Goal: Information Seeking & Learning: Compare options

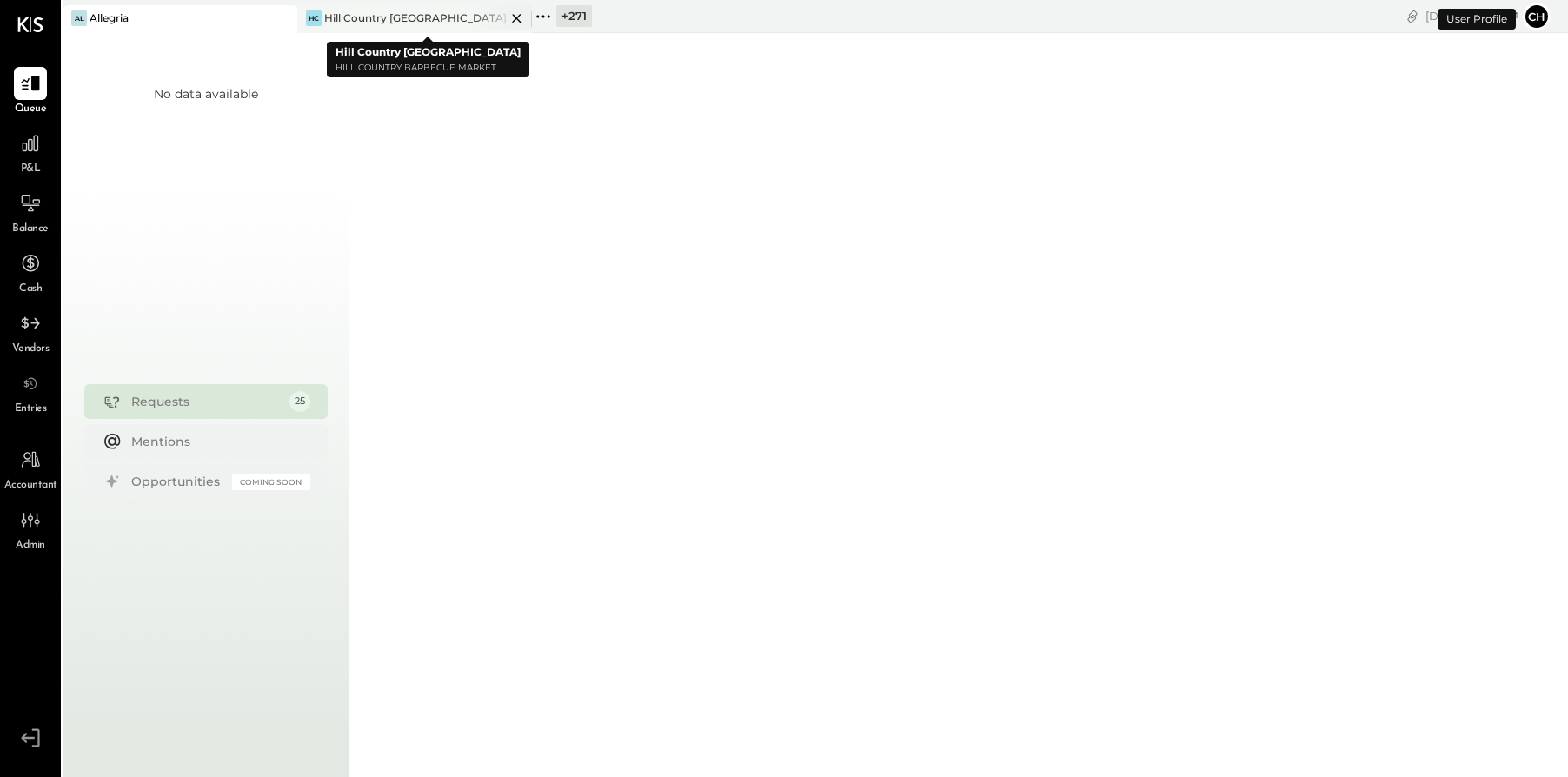
click at [516, 16] on icon at bounding box center [517, 19] width 22 height 21
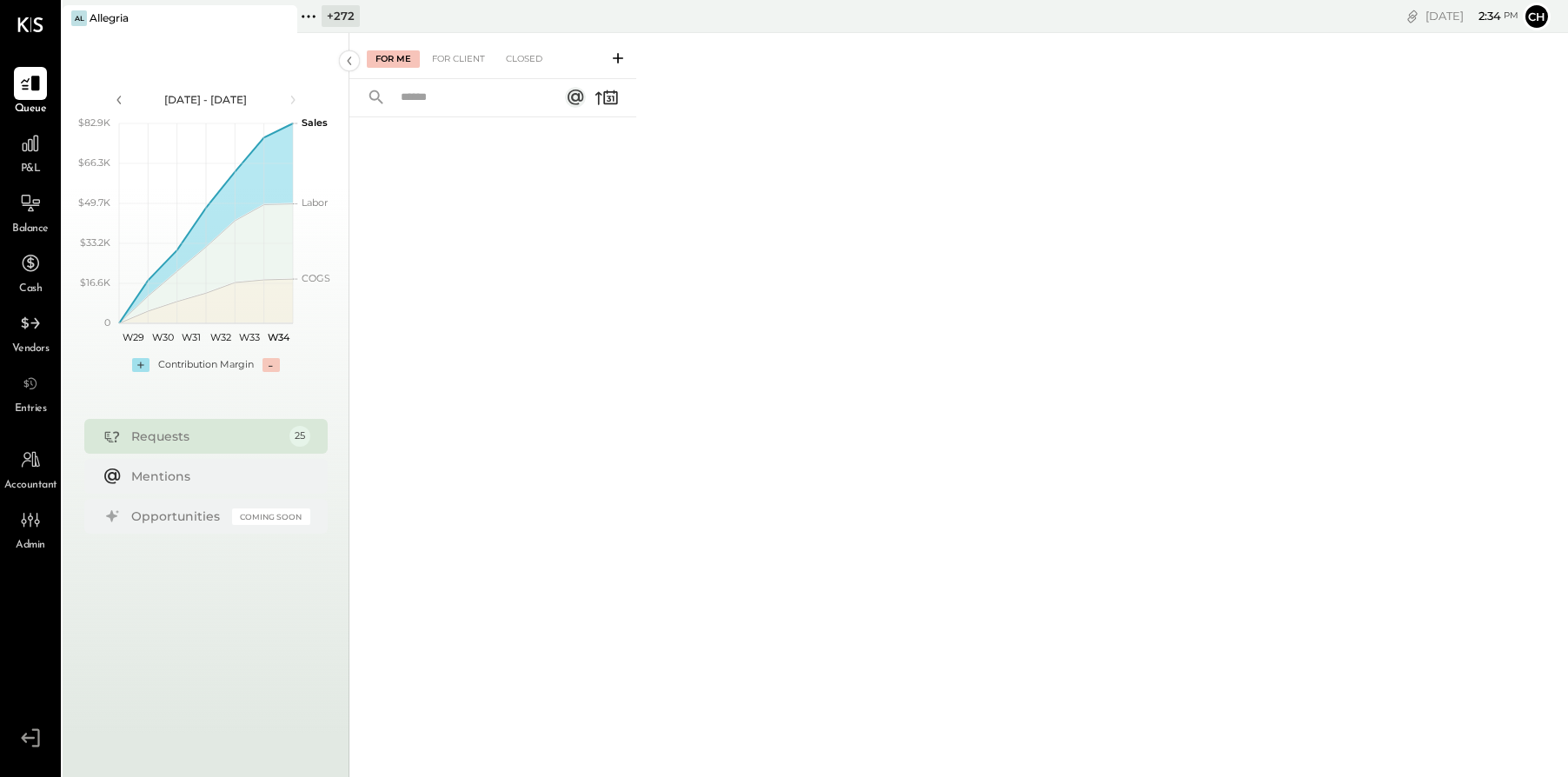
click at [314, 17] on icon at bounding box center [314, 16] width 3 height 3
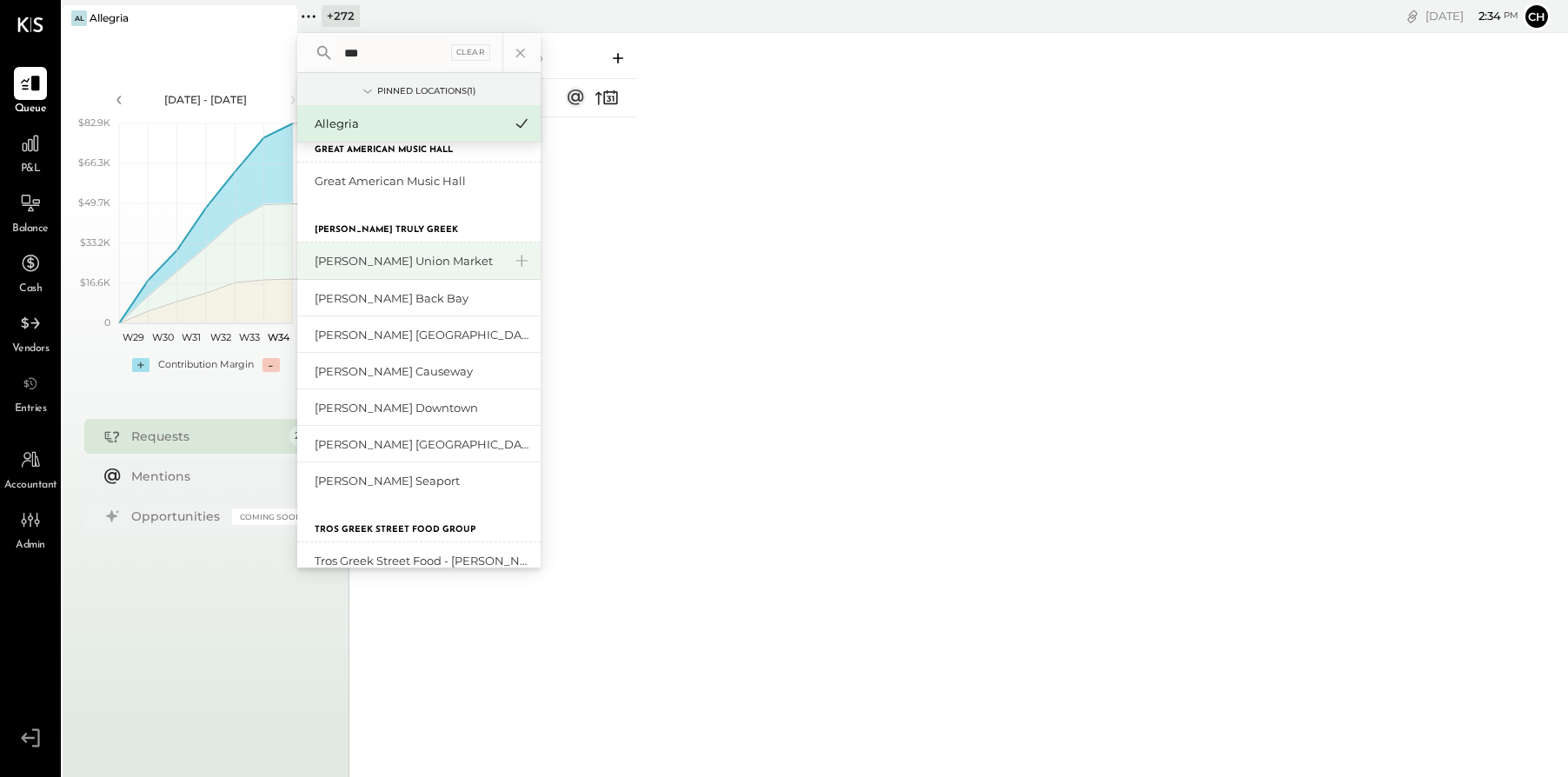
scroll to position [515, 0]
type input "***"
click at [396, 263] on div "[PERSON_NAME] Union Market" at bounding box center [409, 258] width 188 height 17
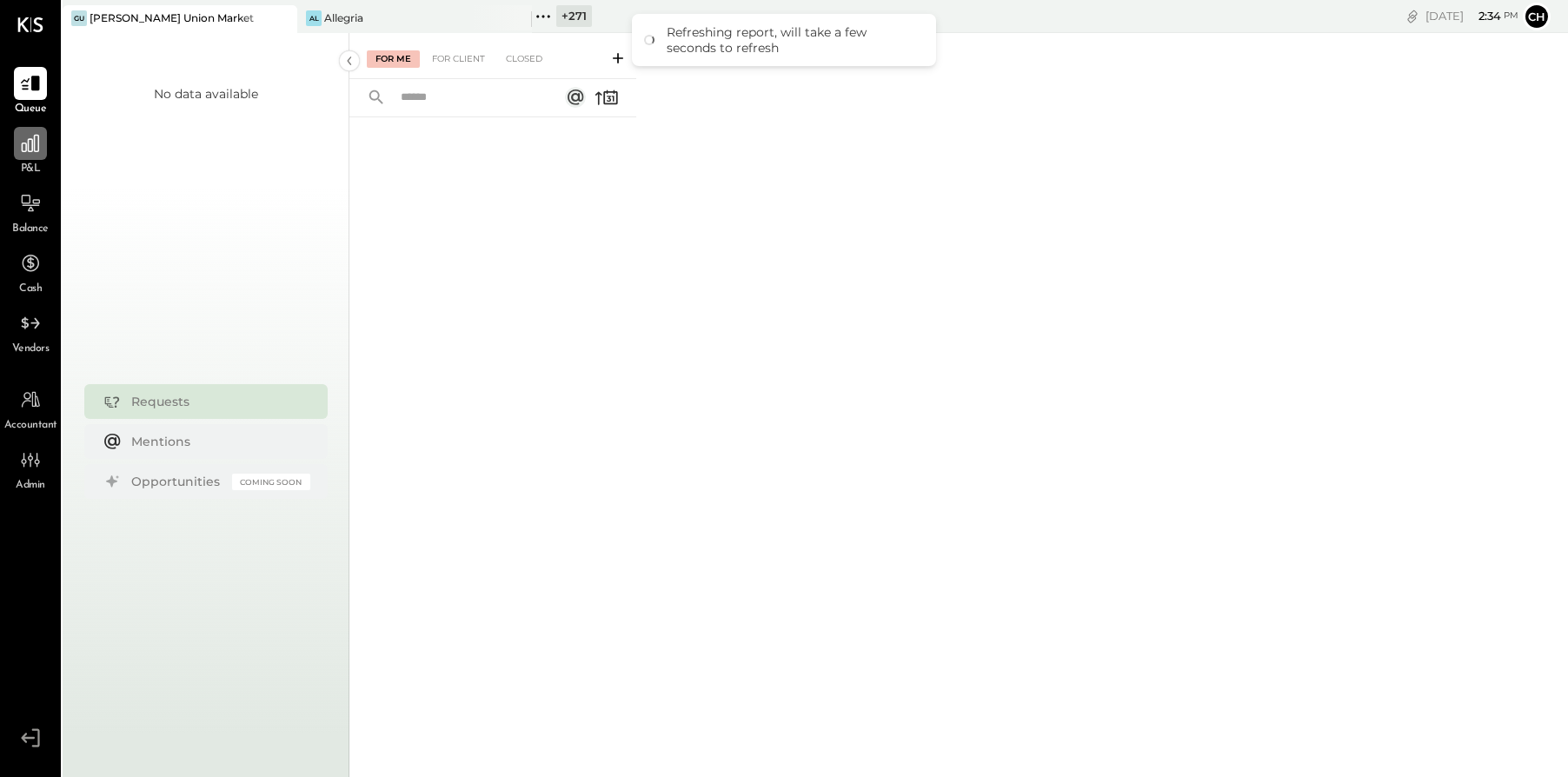
click at [28, 146] on icon at bounding box center [31, 143] width 23 height 23
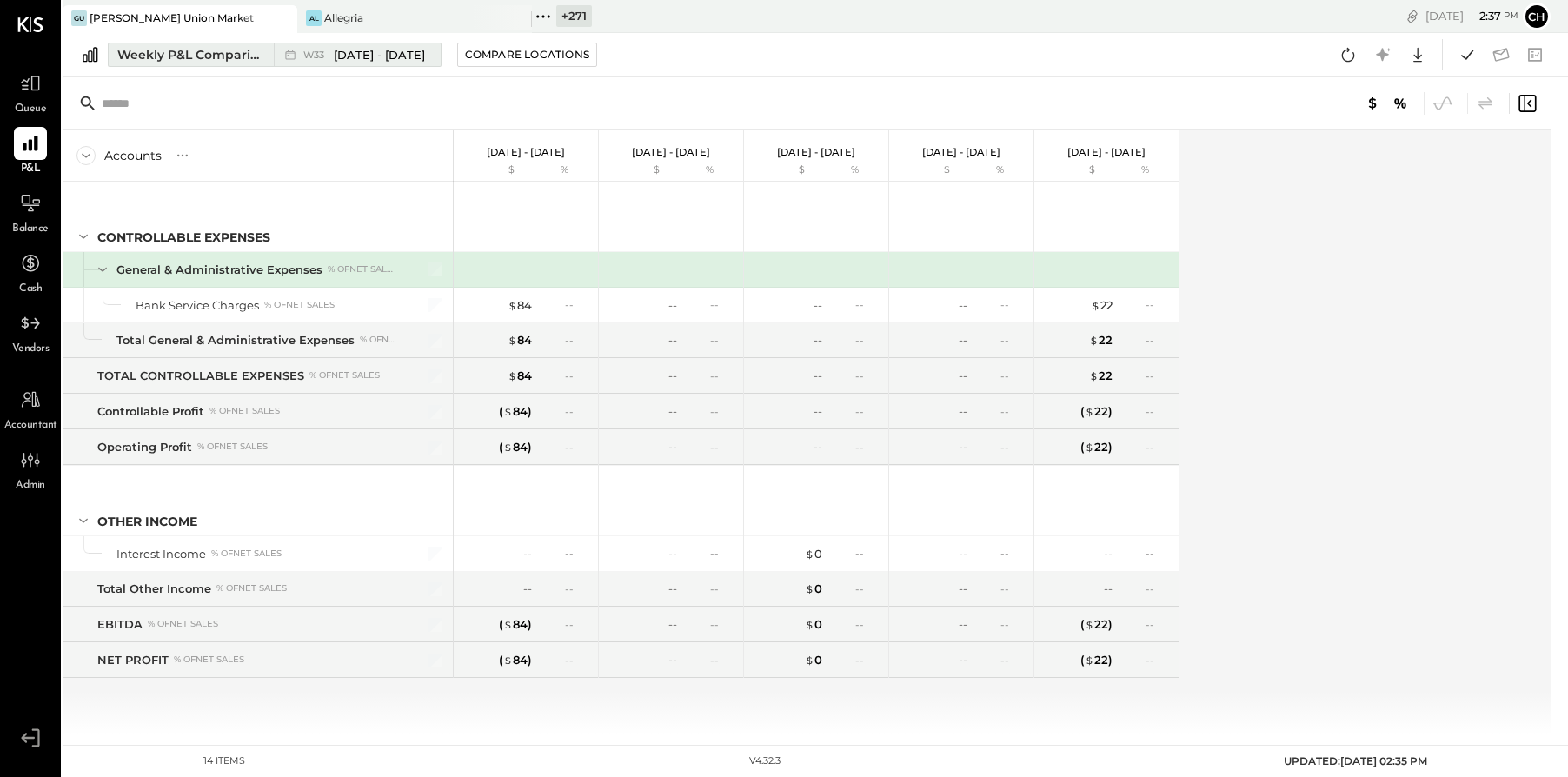
click at [158, 59] on div "Weekly P&L Comparison" at bounding box center [190, 55] width 146 height 18
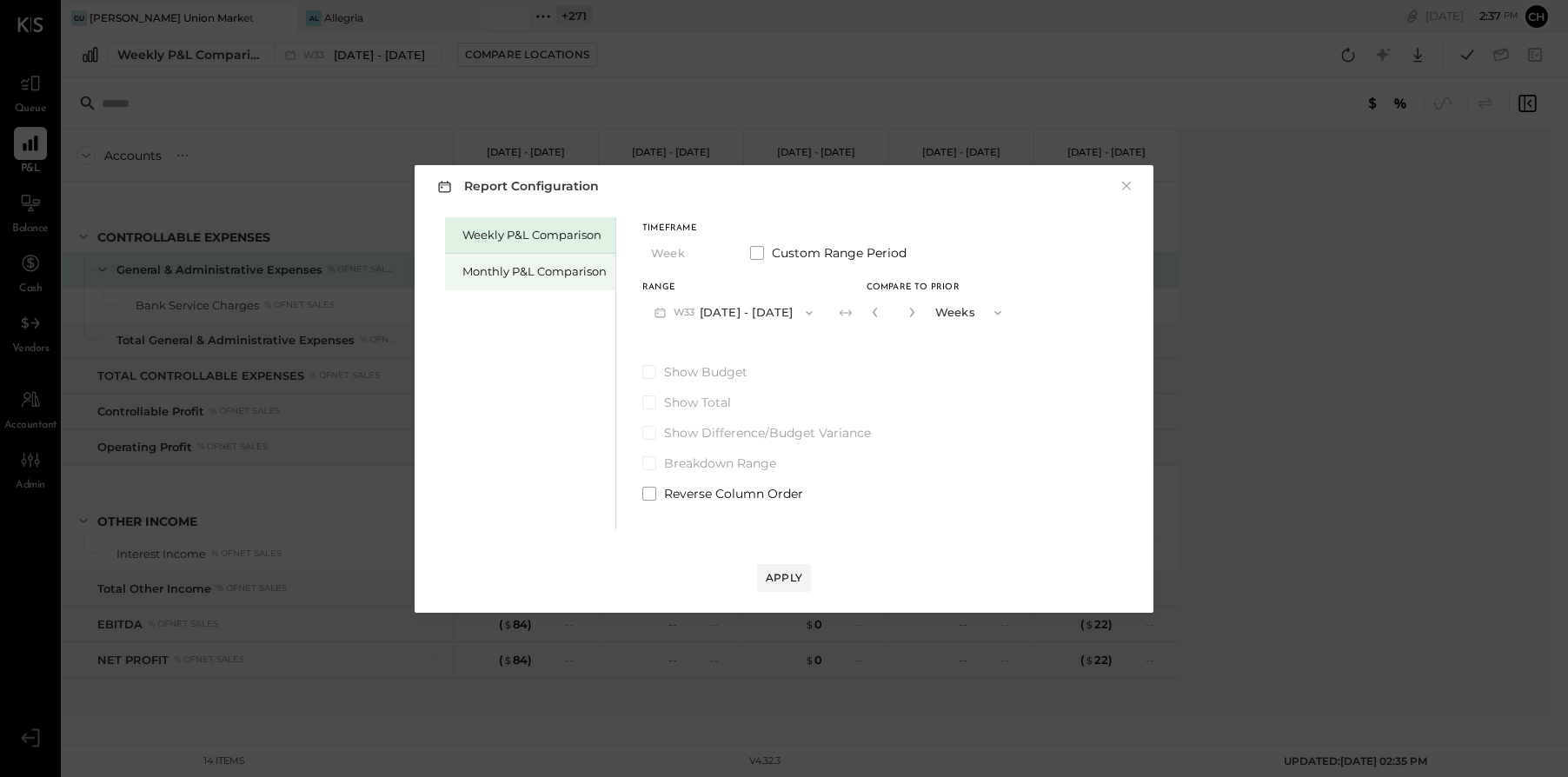
click at [498, 269] on div "Monthly P&L Comparison" at bounding box center [534, 272] width 144 height 17
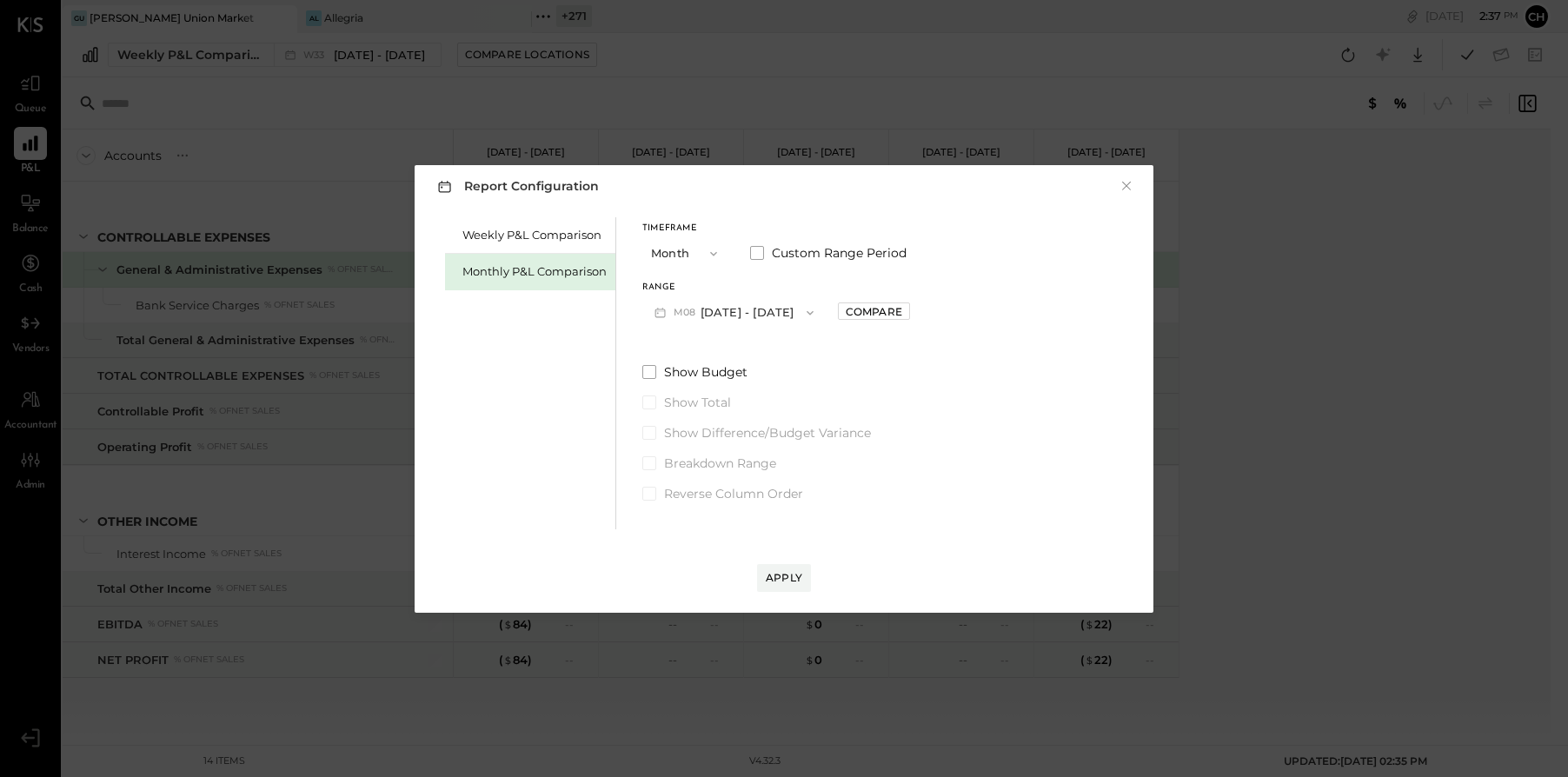
click at [727, 313] on button "M08 Aug 1 - 31, 2025" at bounding box center [734, 312] width 183 height 32
click at [746, 413] on span "Feb 1 - 28, 2025" at bounding box center [726, 418] width 82 height 15
click at [849, 312] on div "Compare" at bounding box center [873, 312] width 57 height 15
click at [907, 312] on icon "button" at bounding box center [912, 312] width 11 height 11
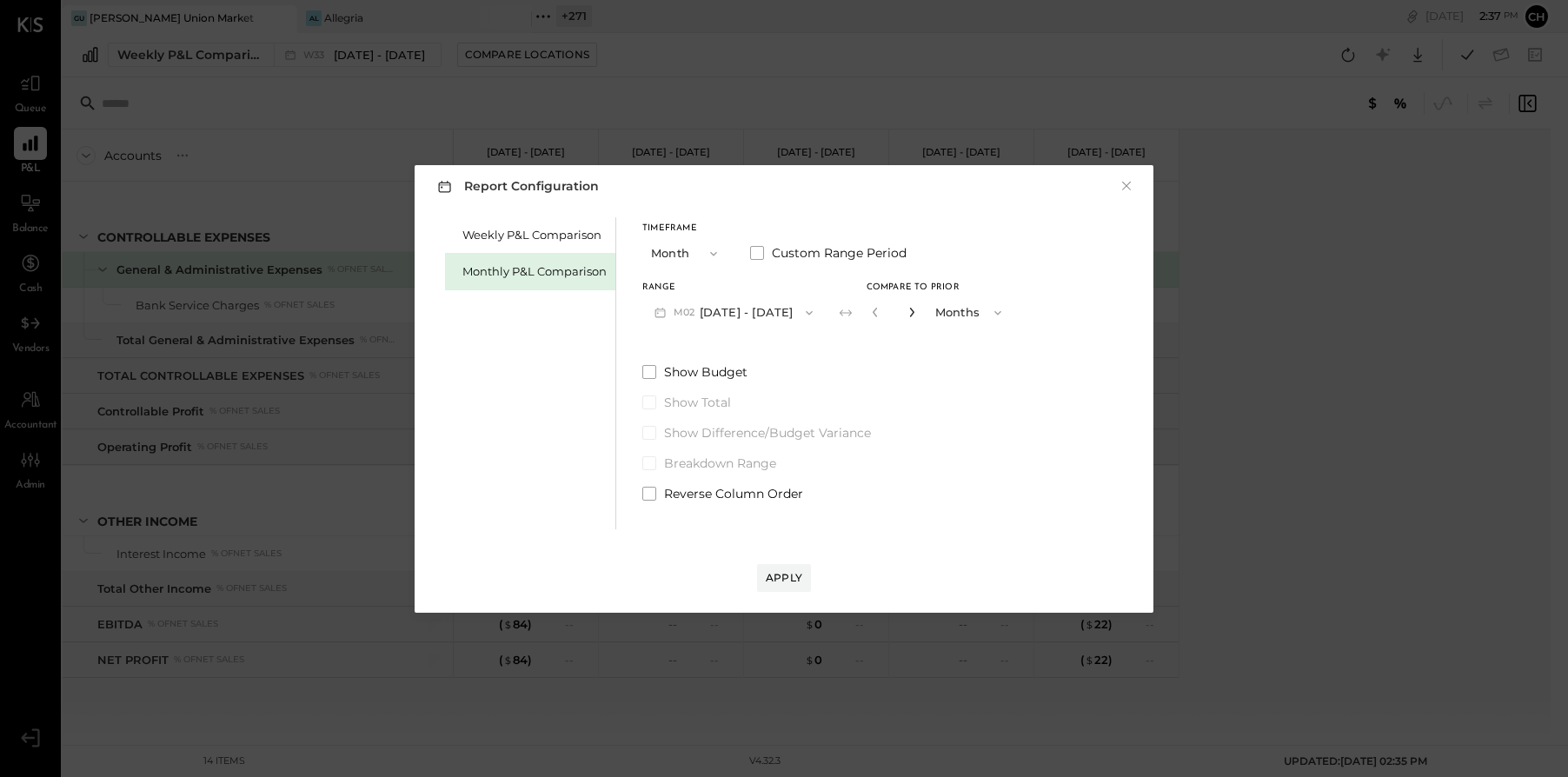
click at [907, 312] on icon "button" at bounding box center [912, 312] width 11 height 11
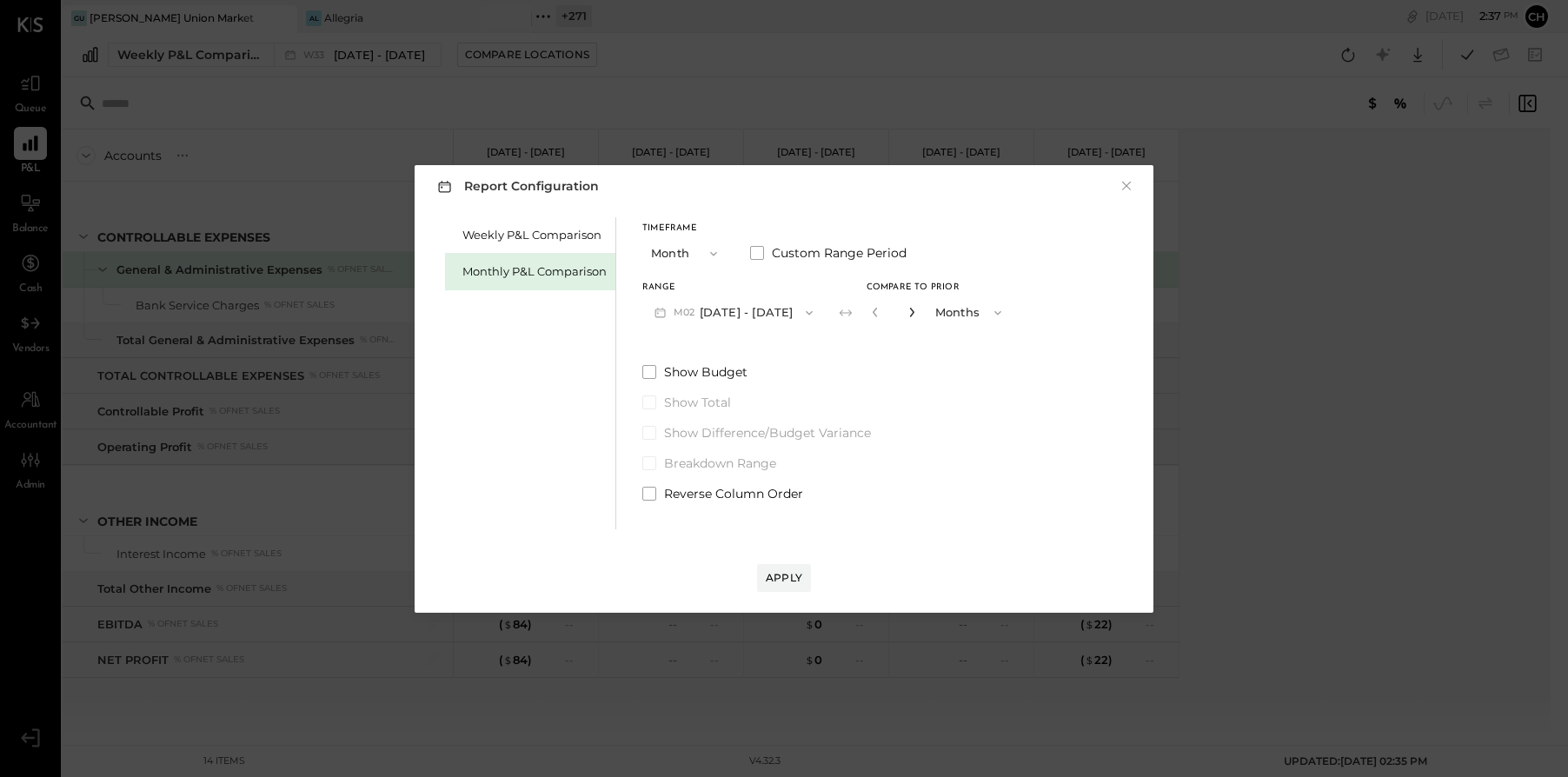
click at [907, 312] on icon "button" at bounding box center [912, 312] width 11 height 11
type input "**"
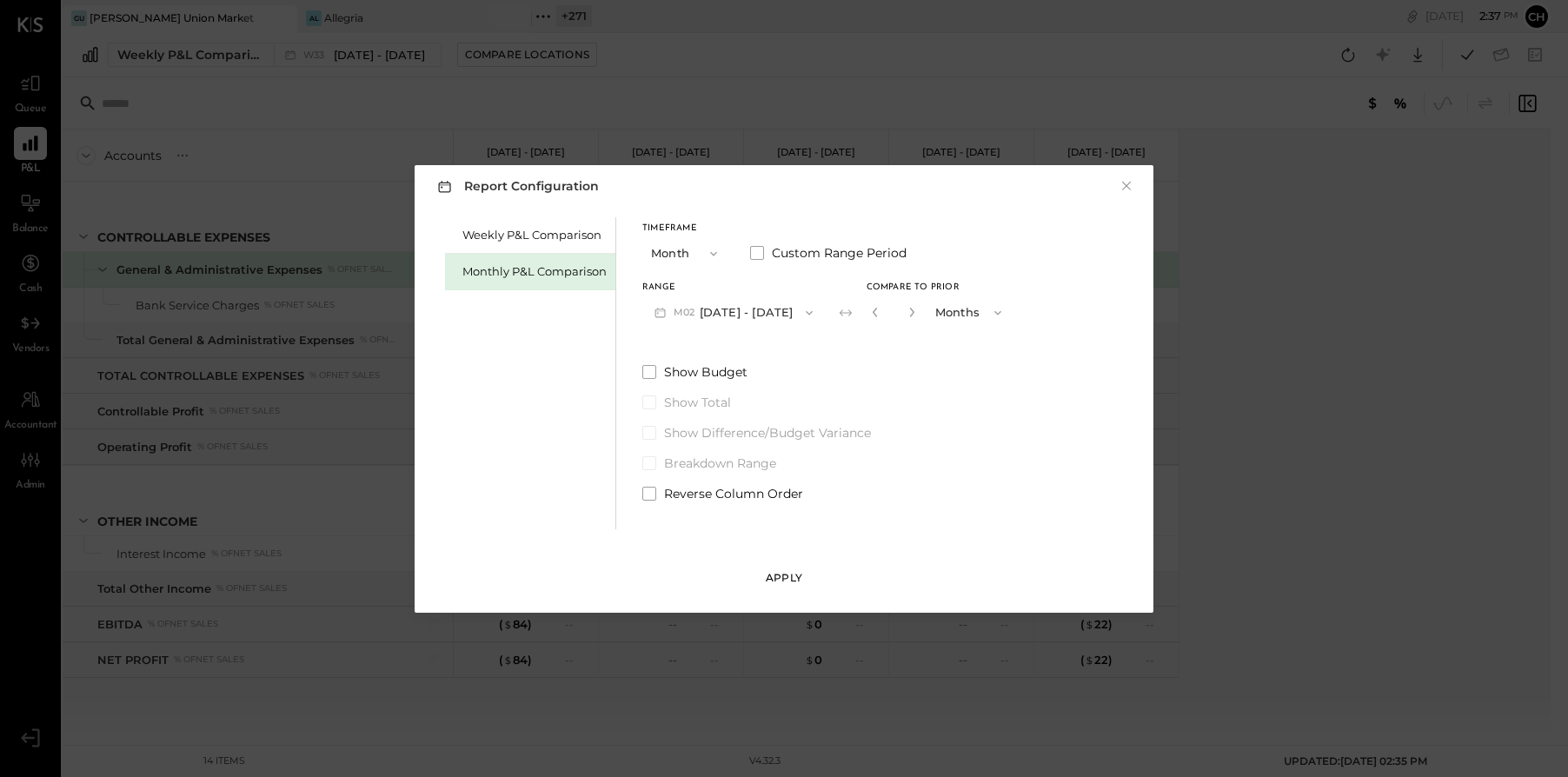
click at [782, 575] on div "Apply" at bounding box center [783, 577] width 36 height 15
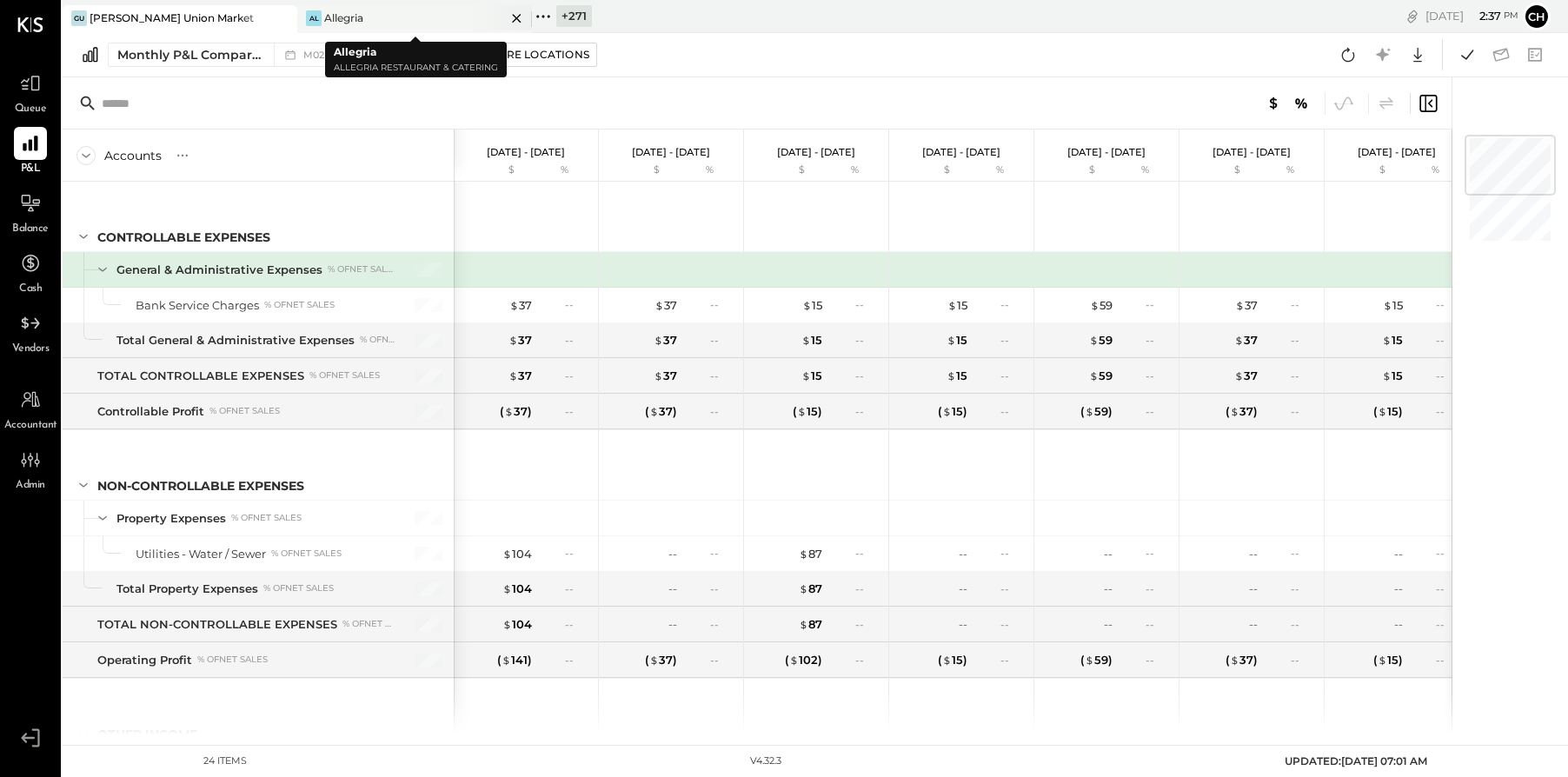
click at [516, 18] on icon at bounding box center [517, 19] width 22 height 21
click at [305, 13] on icon at bounding box center [309, 17] width 23 height 23
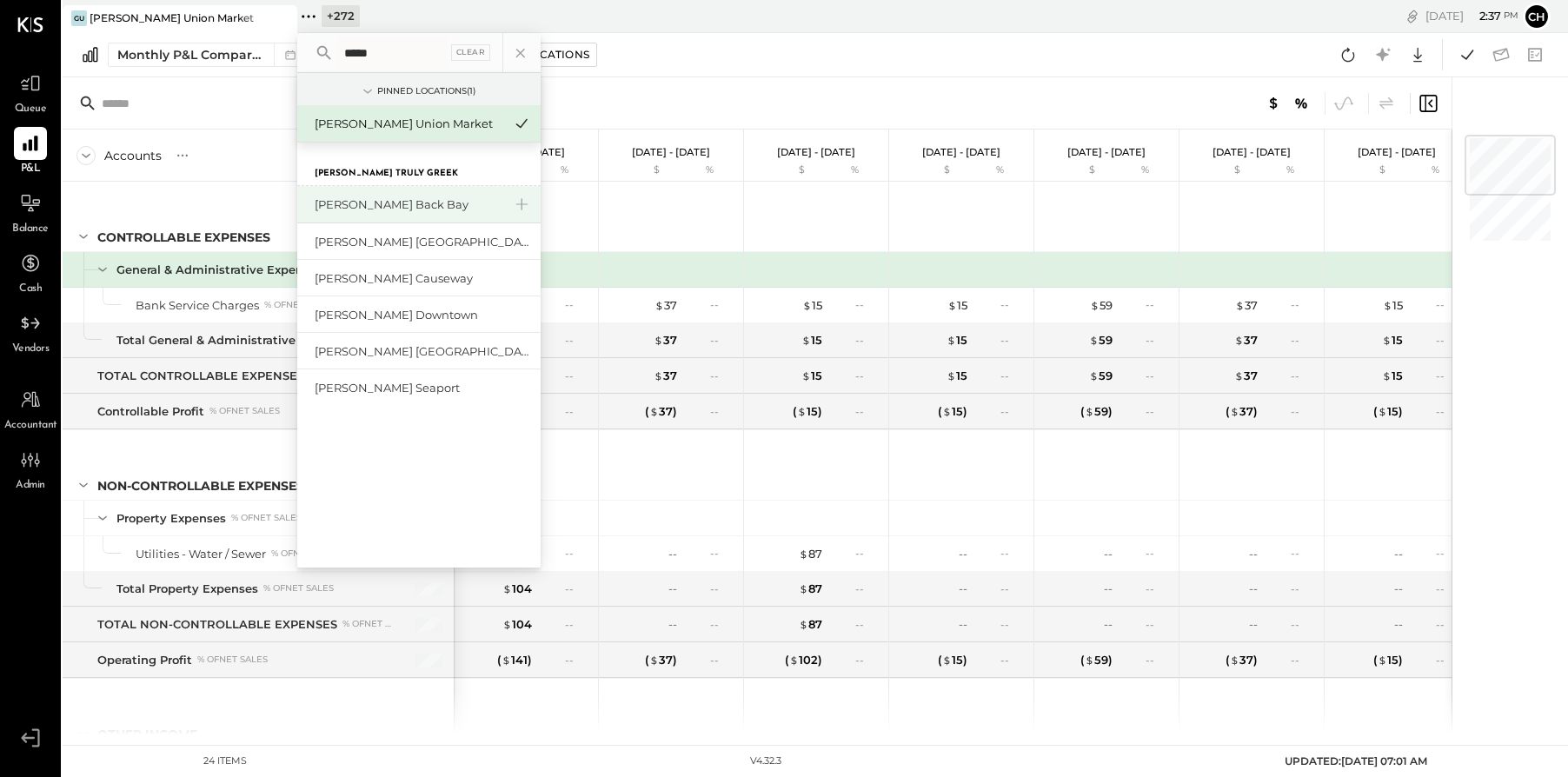
type input "*****"
click at [347, 193] on div "[PERSON_NAME] Back Bay" at bounding box center [419, 204] width 243 height 37
click at [355, 205] on div "[PERSON_NAME] Back Bay" at bounding box center [409, 204] width 188 height 17
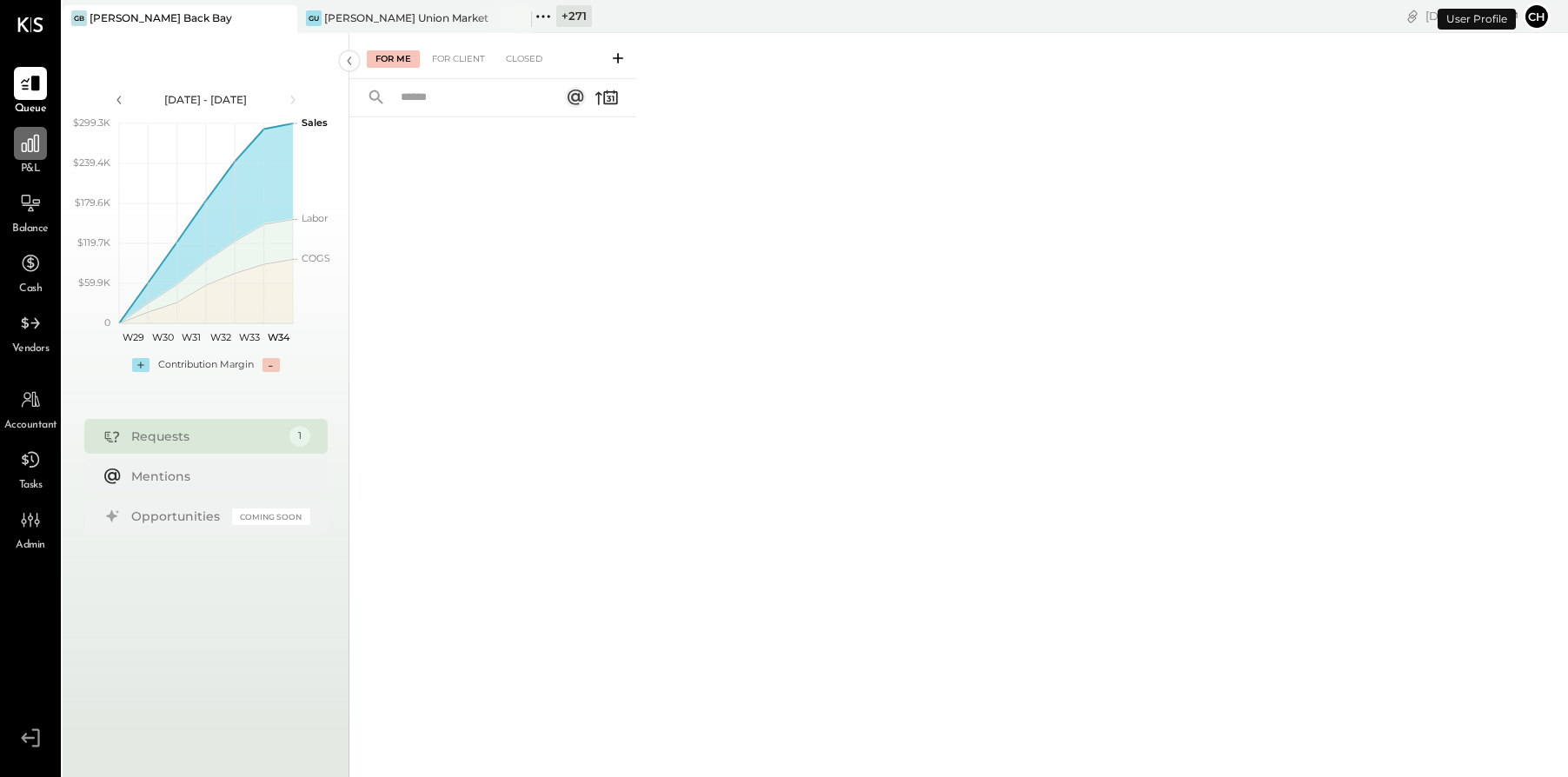
click at [25, 146] on icon at bounding box center [31, 143] width 23 height 23
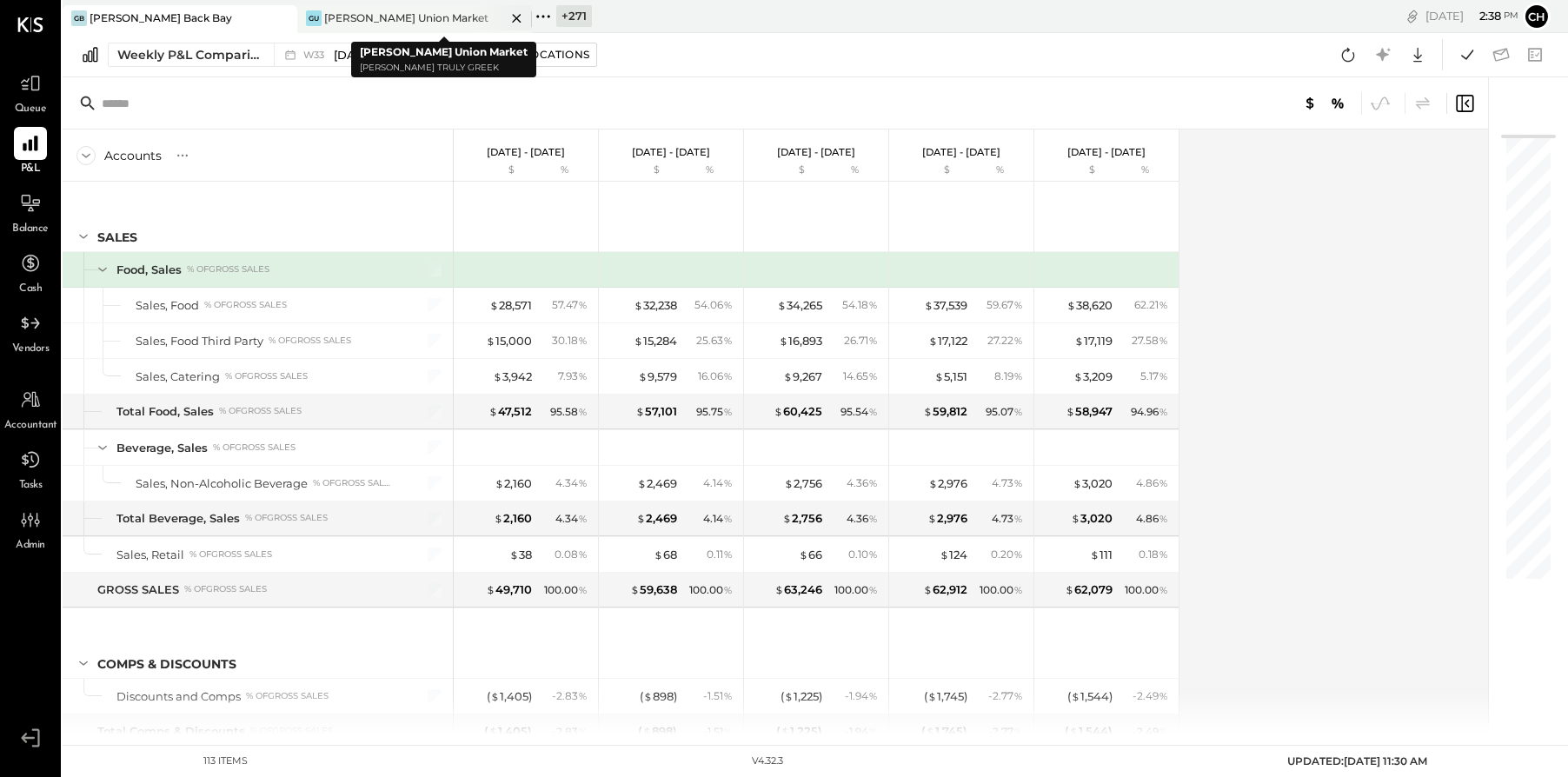
click at [440, 23] on div "GU Greco Union Market" at bounding box center [402, 19] width 209 height 16
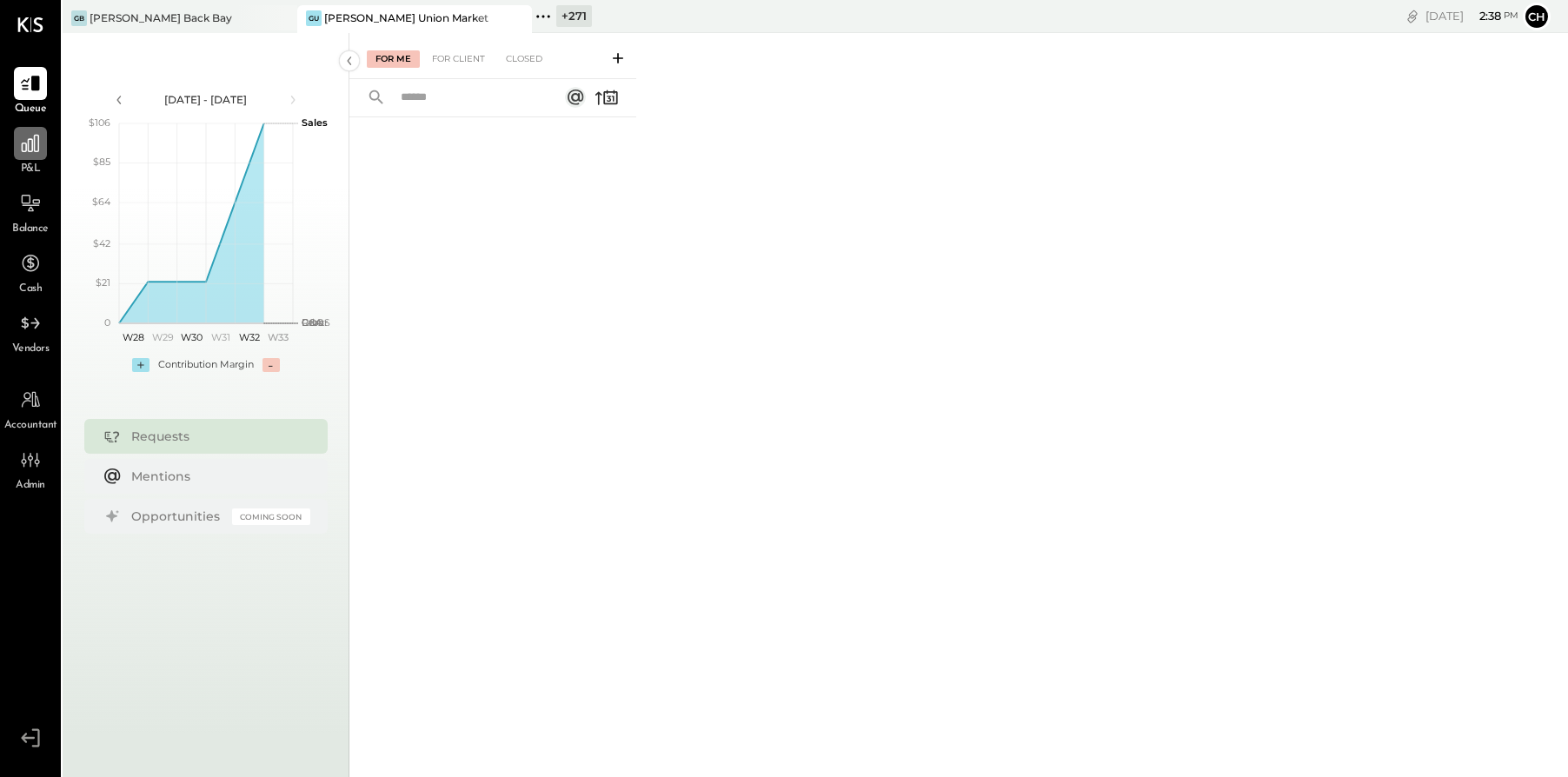
click at [40, 153] on icon at bounding box center [31, 143] width 23 height 23
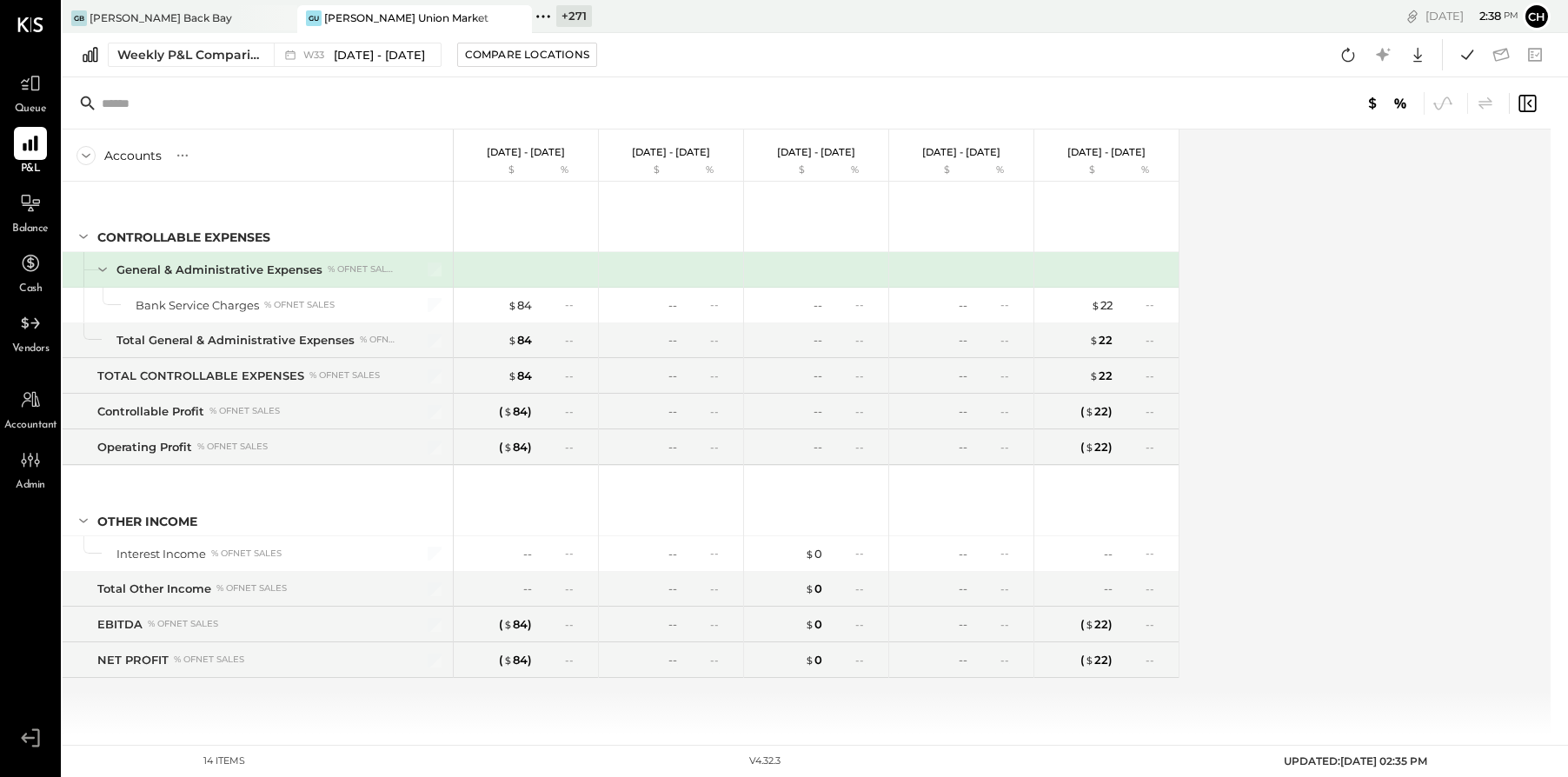
click at [526, 18] on icon at bounding box center [517, 19] width 22 height 21
click at [223, 21] on div "GB Greco Back Bay" at bounding box center [167, 19] width 209 height 16
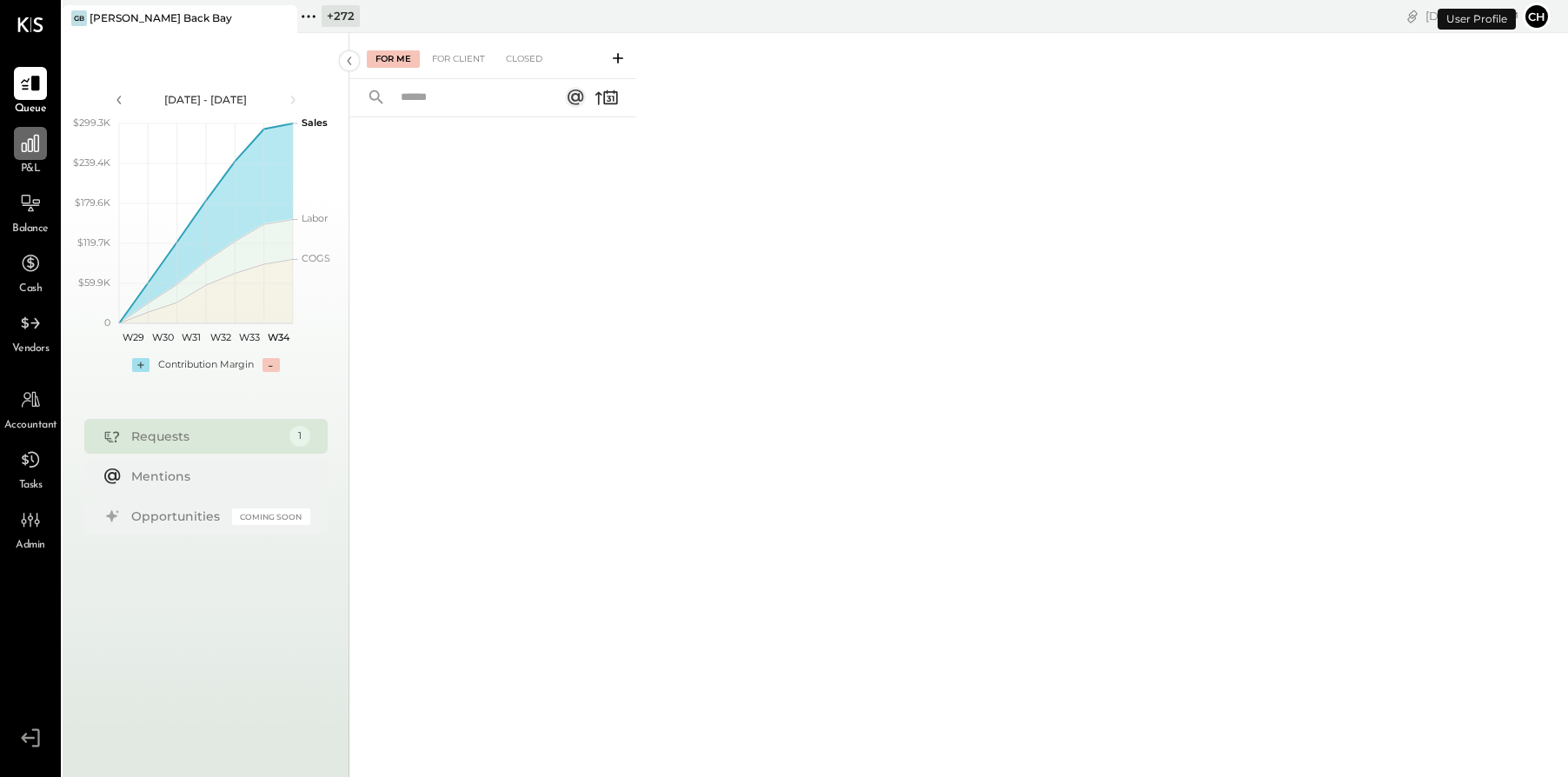
click at [39, 155] on div at bounding box center [30, 142] width 33 height 33
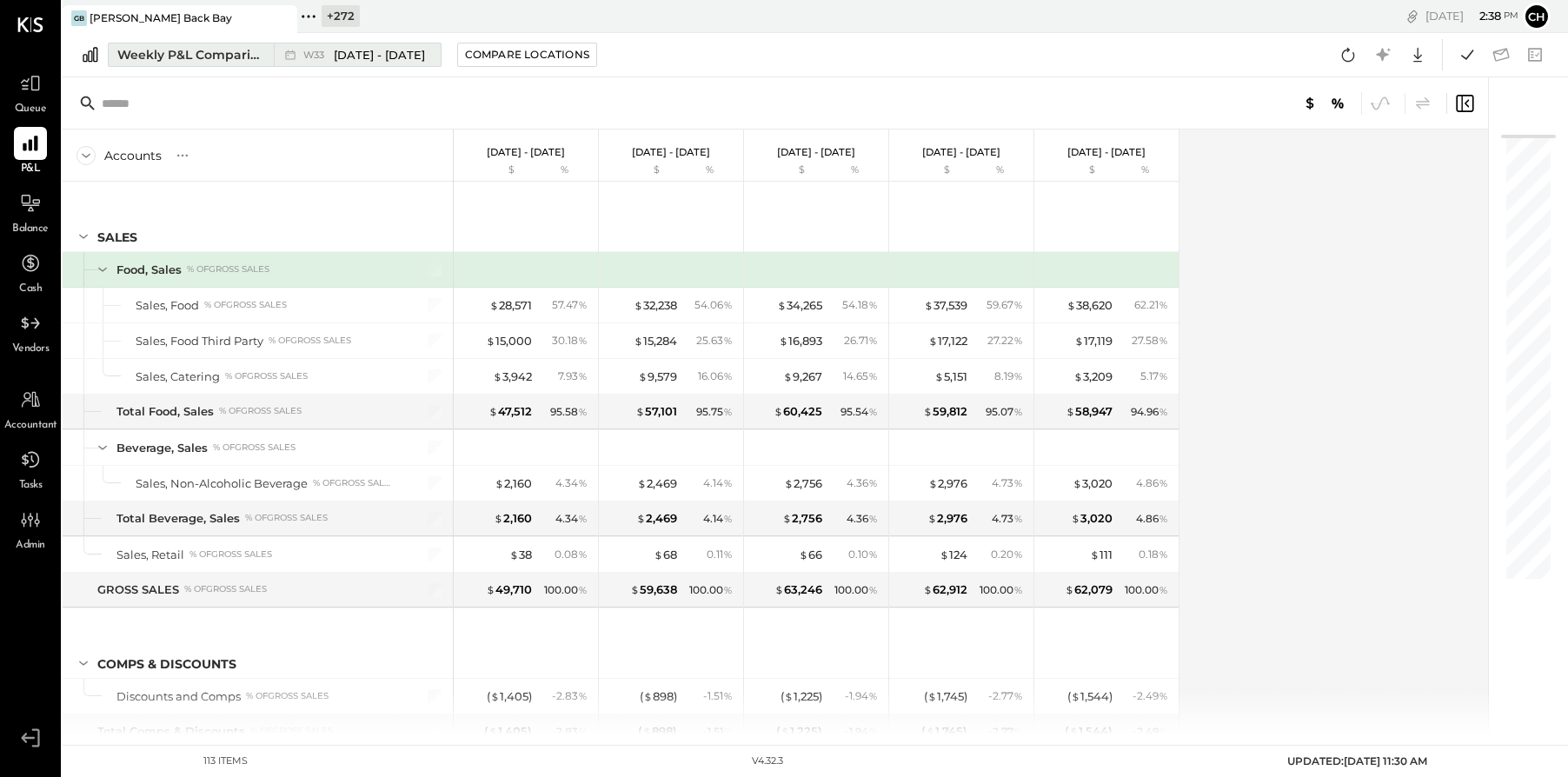
click at [246, 58] on div "Weekly P&L Comparison" at bounding box center [190, 55] width 146 height 18
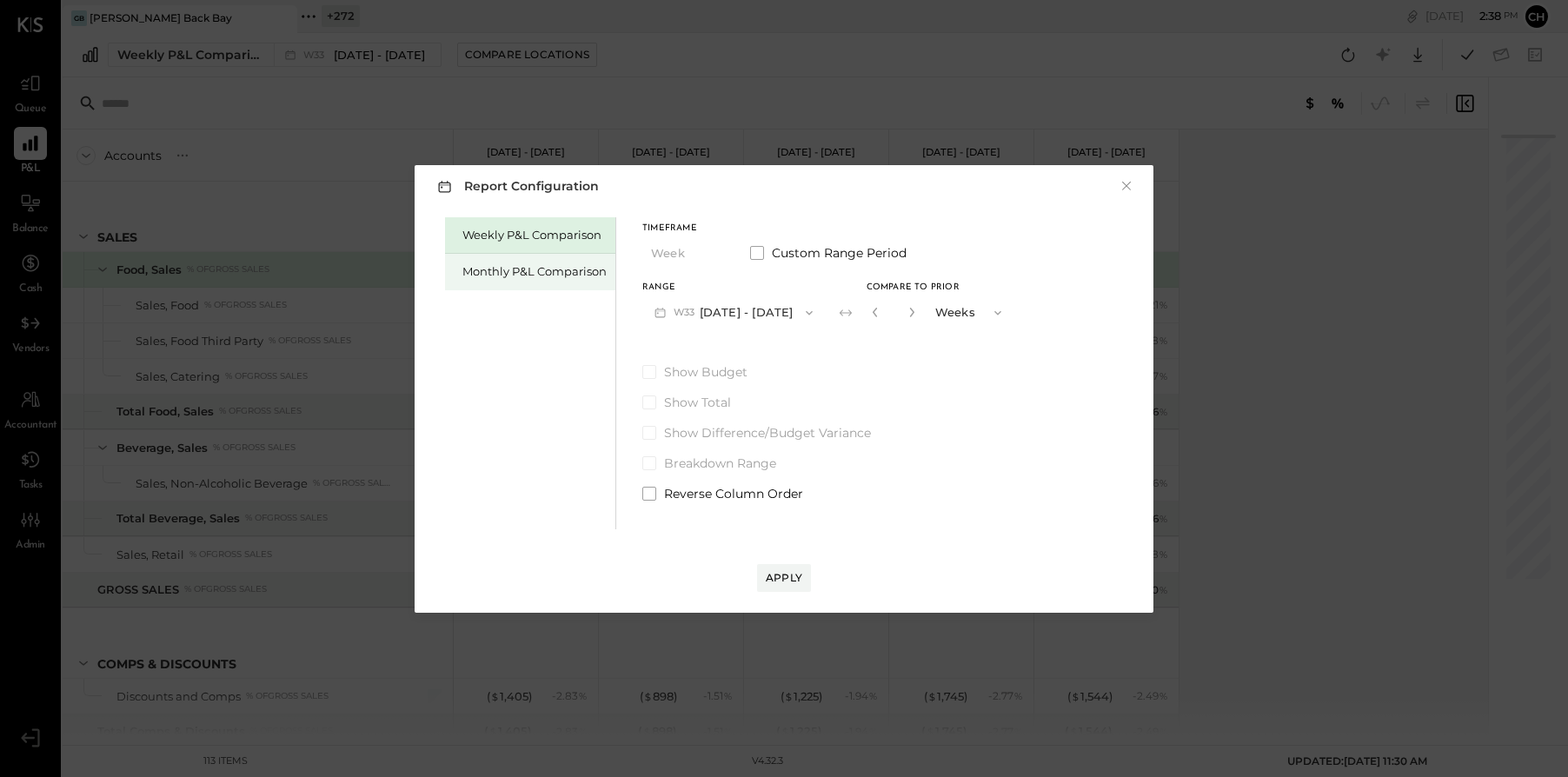
click at [550, 273] on div "Monthly P&L Comparison" at bounding box center [534, 272] width 144 height 17
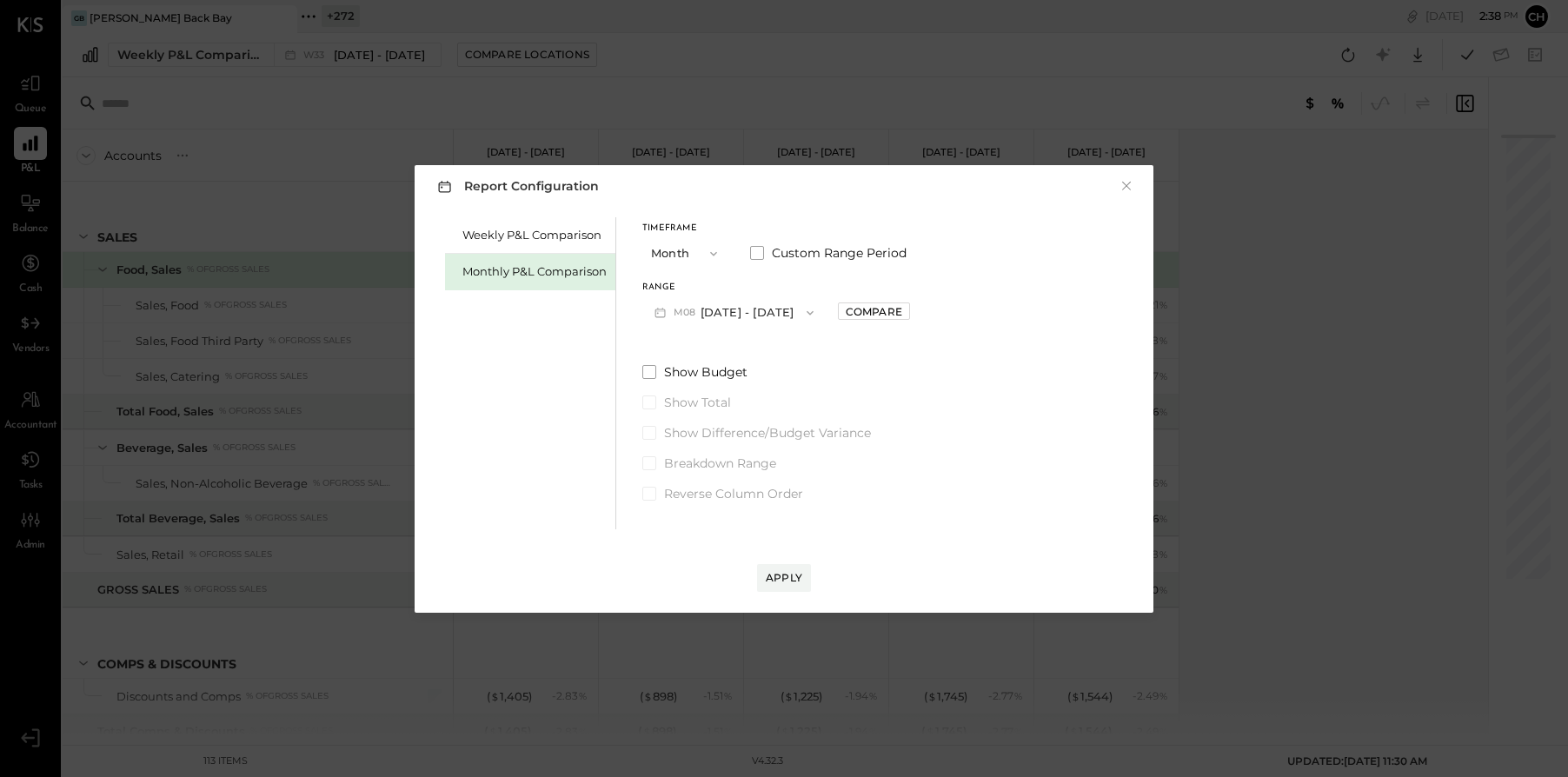
click at [734, 312] on button "M08 Aug 1 - 31, 2025" at bounding box center [734, 312] width 183 height 32
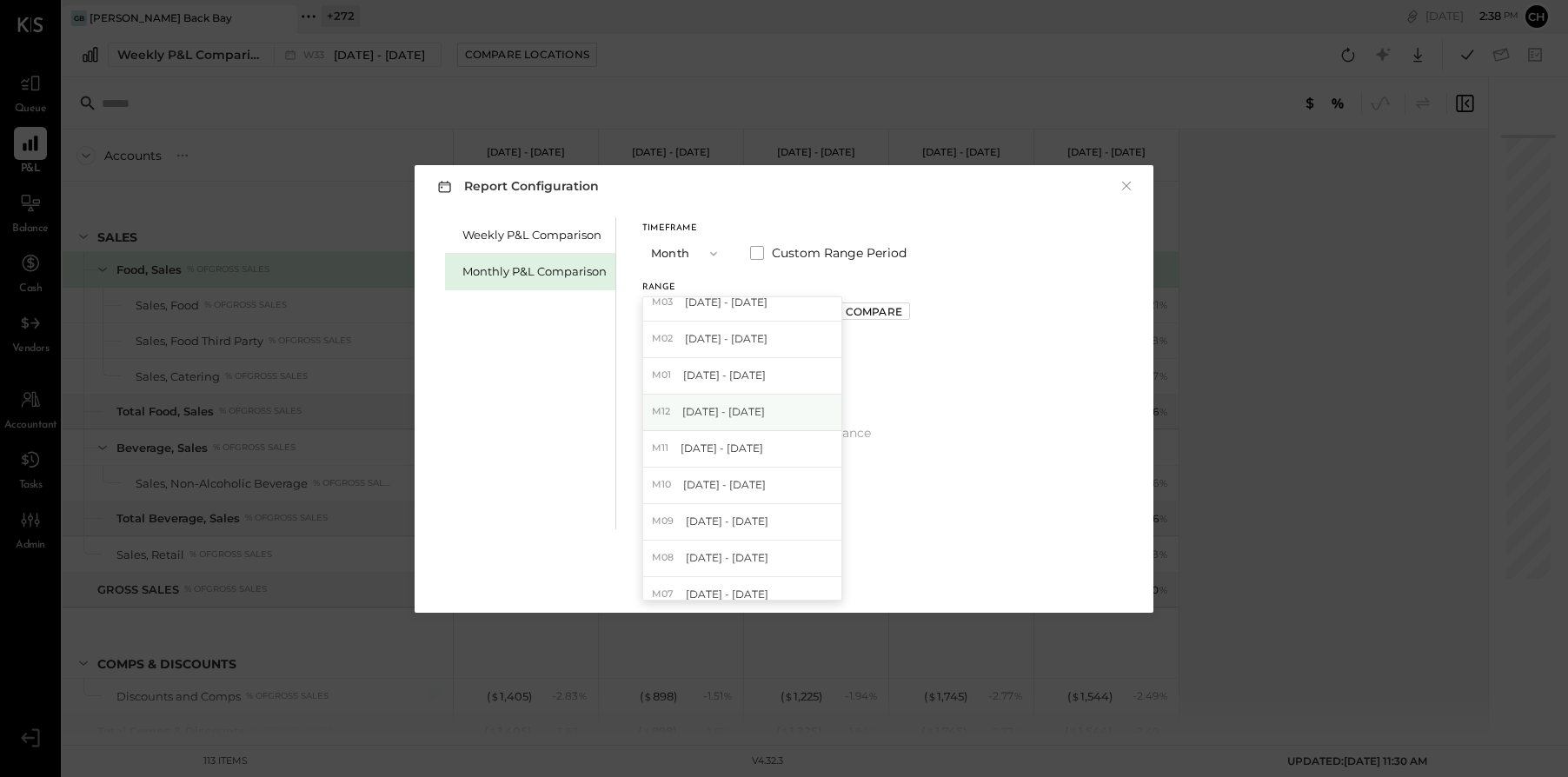
scroll to position [190, 0]
click at [749, 412] on span "Dec 1 - 31, 2024" at bounding box center [723, 416] width 82 height 15
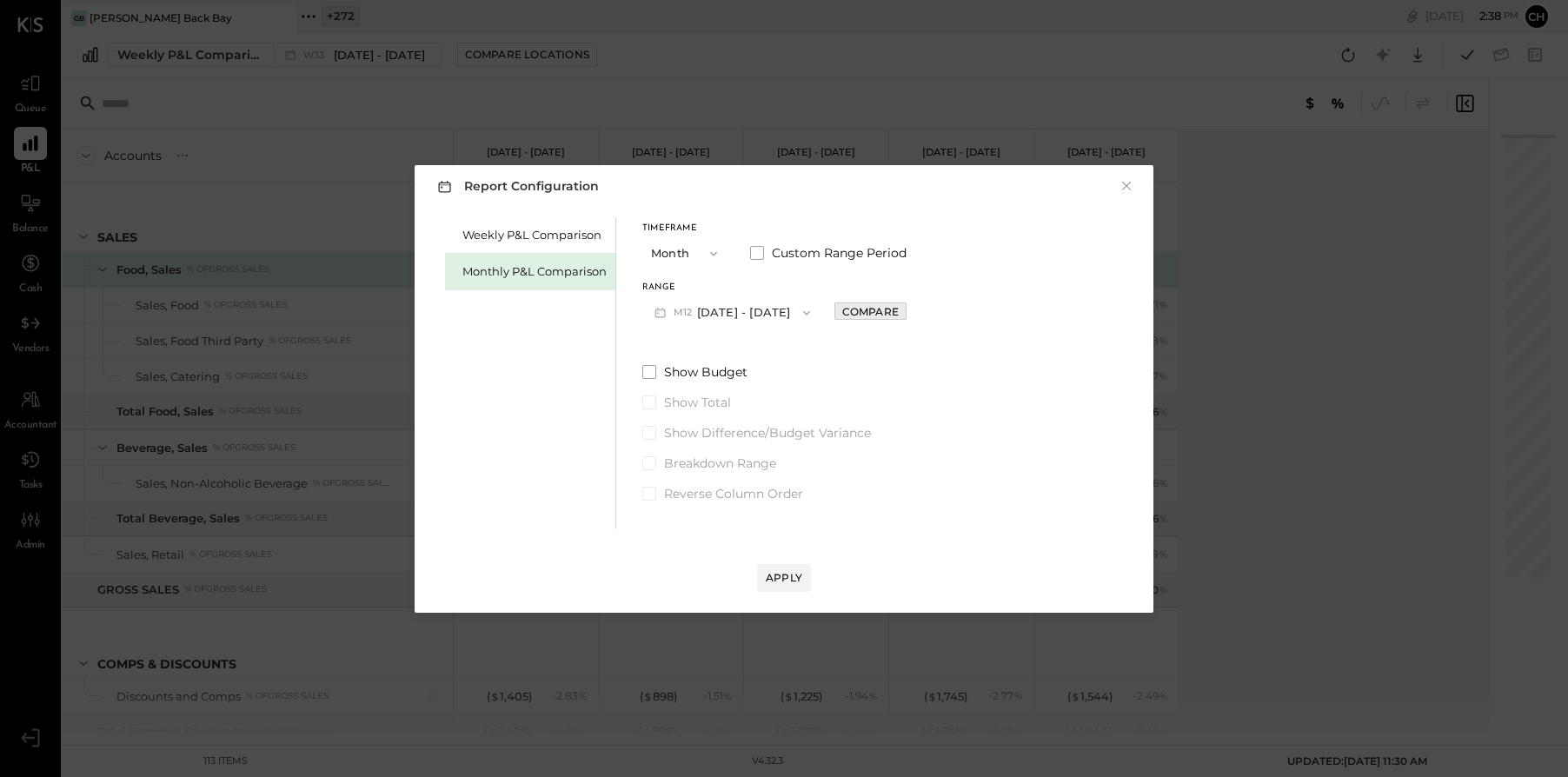
click at [863, 313] on div "Compare" at bounding box center [871, 312] width 57 height 15
click at [907, 312] on icon "button" at bounding box center [909, 312] width 4 height 10
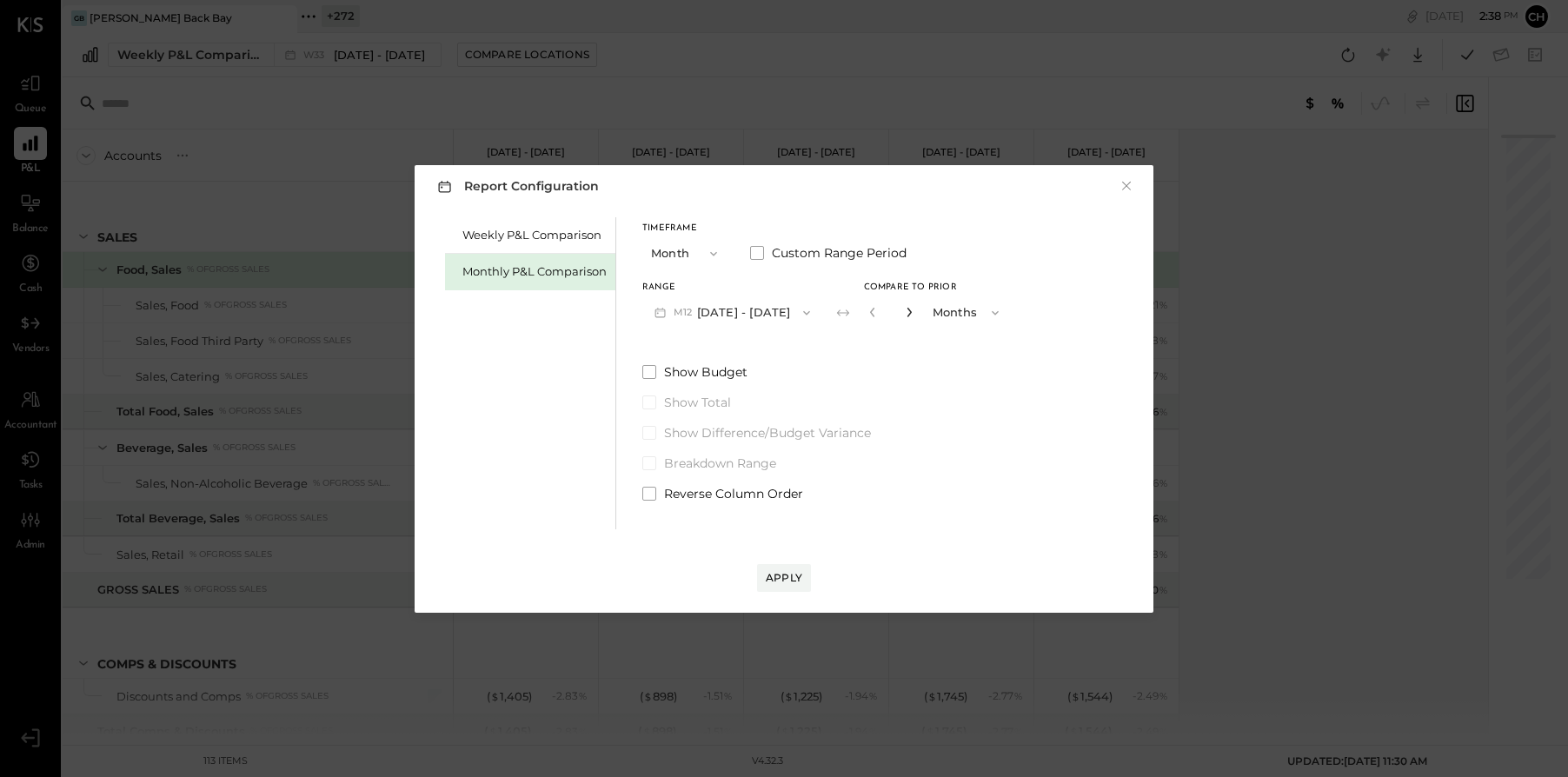
click at [907, 312] on icon "button" at bounding box center [909, 312] width 4 height 10
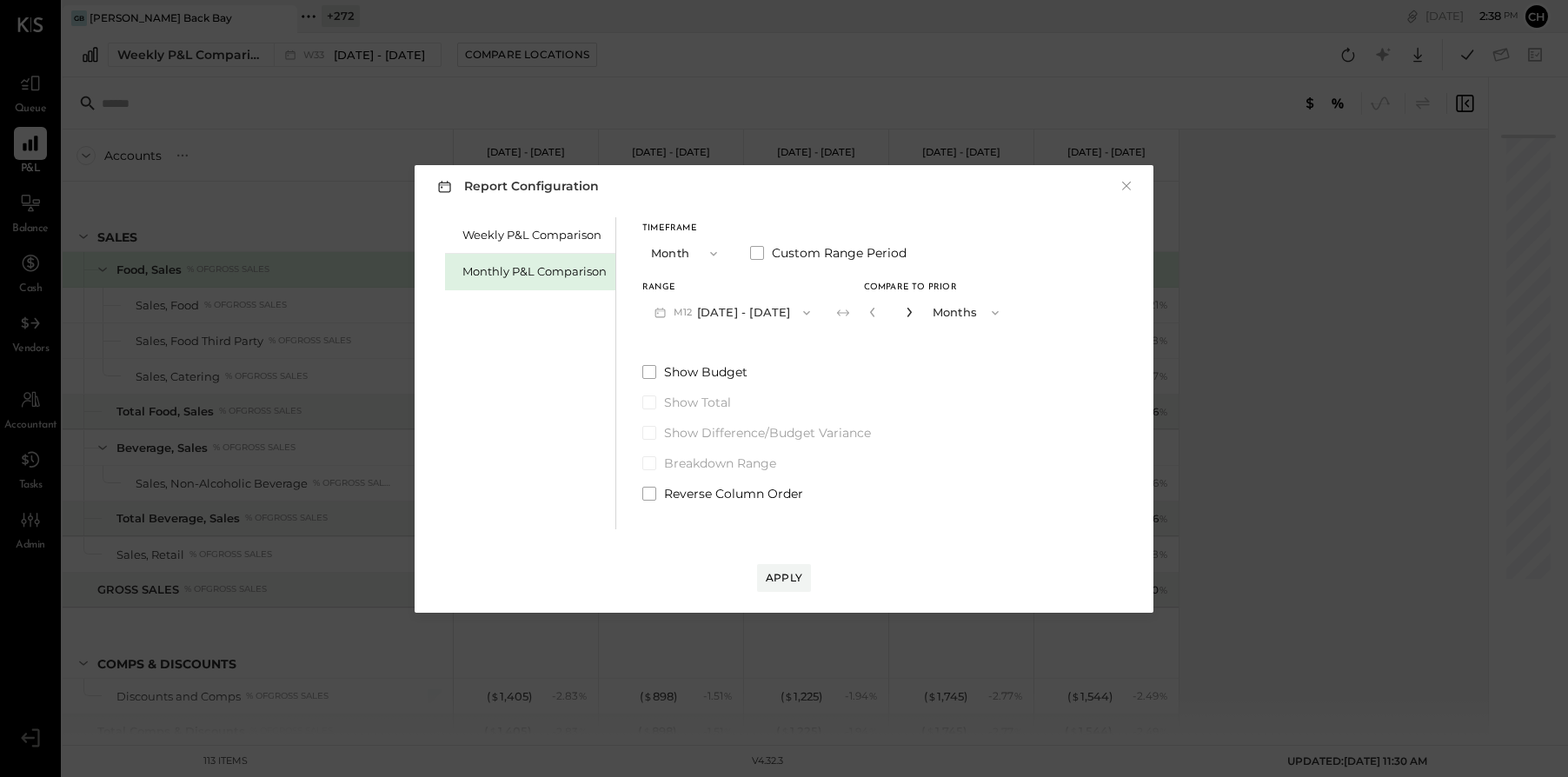
click at [907, 312] on icon "button" at bounding box center [909, 312] width 4 height 10
type input "**"
click at [801, 311] on icon "button" at bounding box center [807, 313] width 14 height 14
click at [794, 284] on div "Range" at bounding box center [732, 288] width 180 height 9
click at [928, 526] on div "Weekly P&L Comparison Monthly P&L Comparison Timeframe Month Custom Range Perio…" at bounding box center [784, 372] width 704 height 317
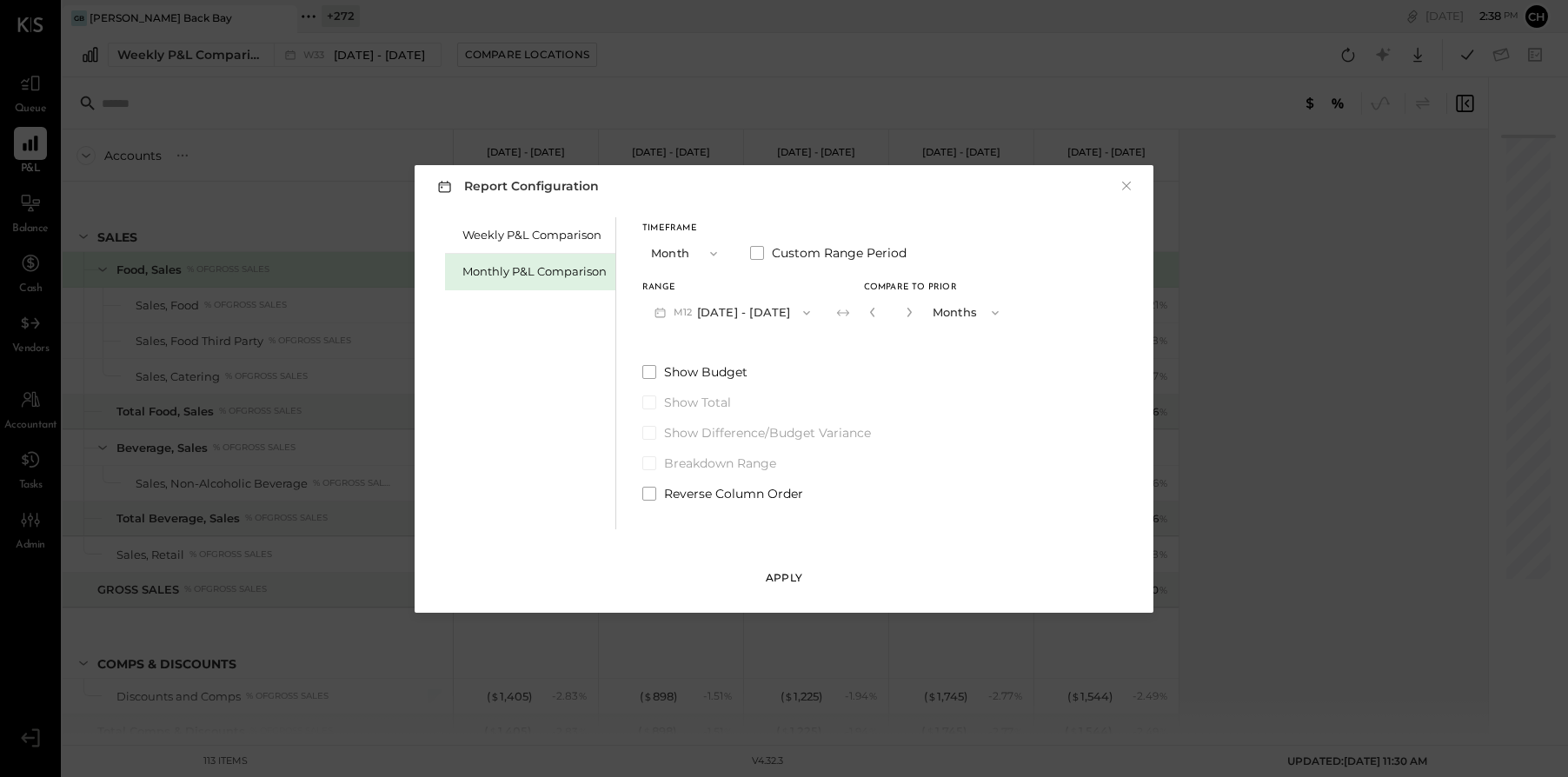
click at [779, 576] on div "Apply" at bounding box center [783, 577] width 36 height 15
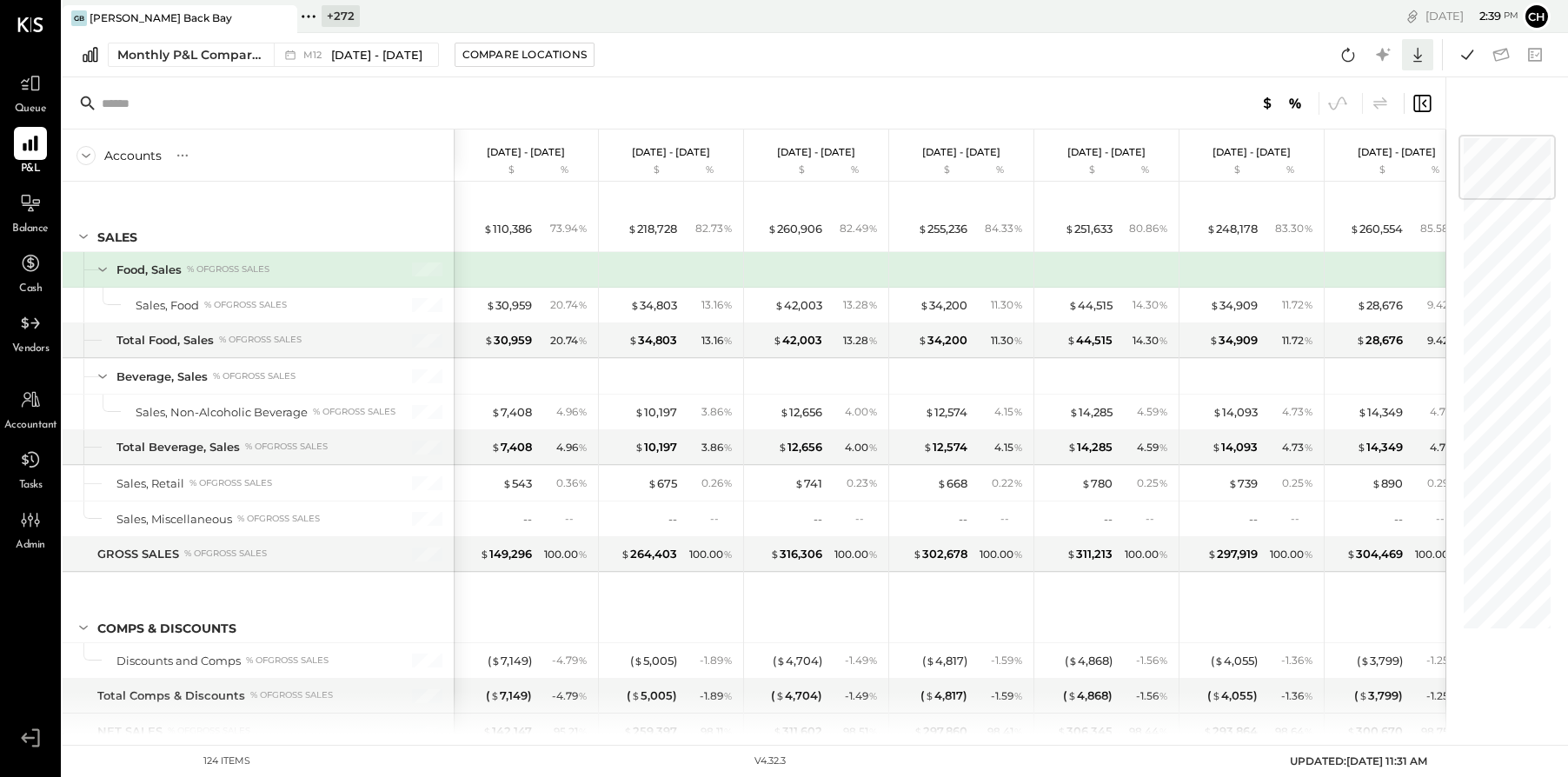
click at [1423, 54] on icon at bounding box center [1418, 55] width 23 height 23
click at [1398, 128] on div "Google Sheets" at bounding box center [1364, 119] width 139 height 36
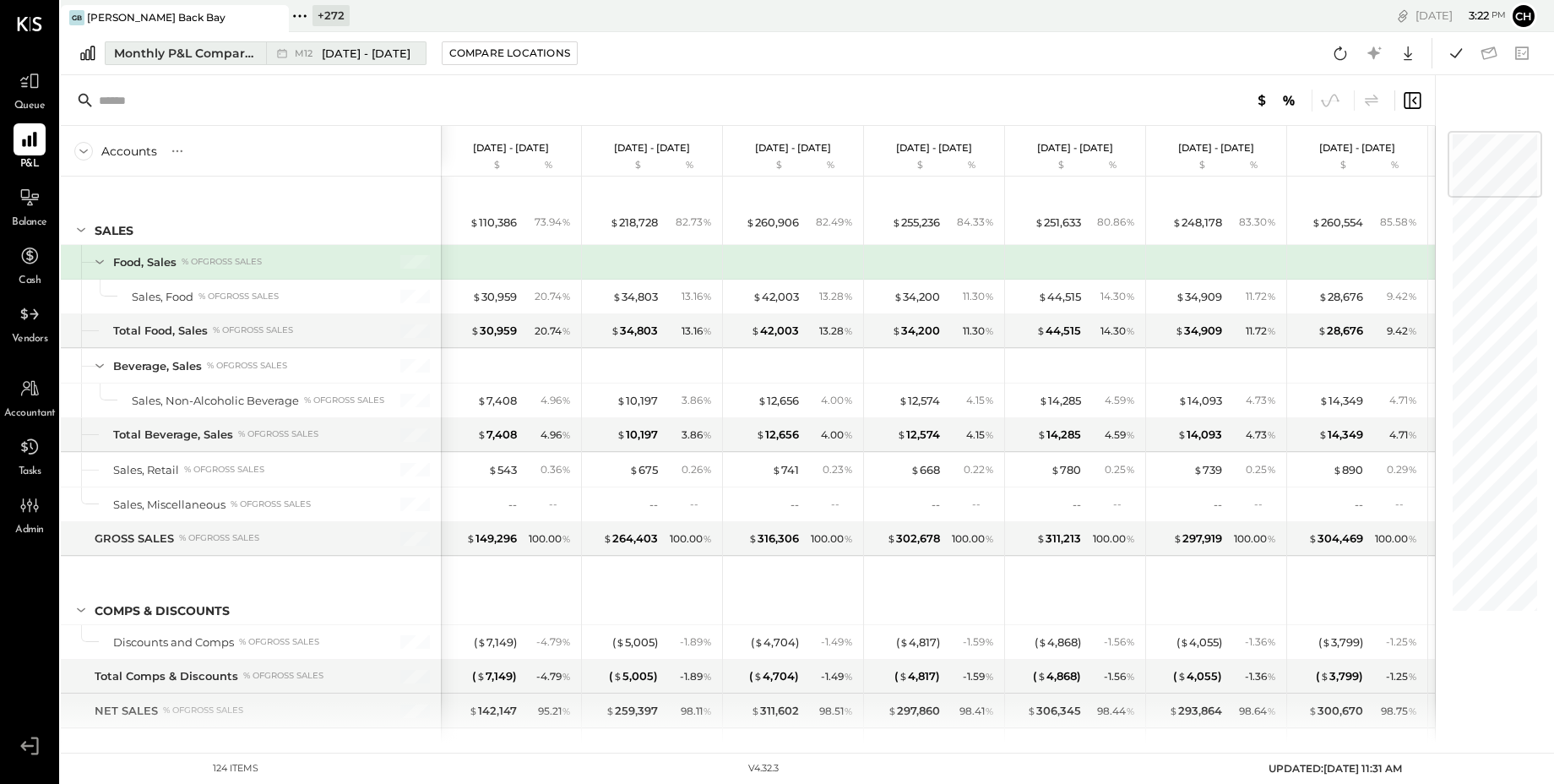
click at [175, 50] on div "Monthly P&L Comparison" at bounding box center [185, 53] width 142 height 17
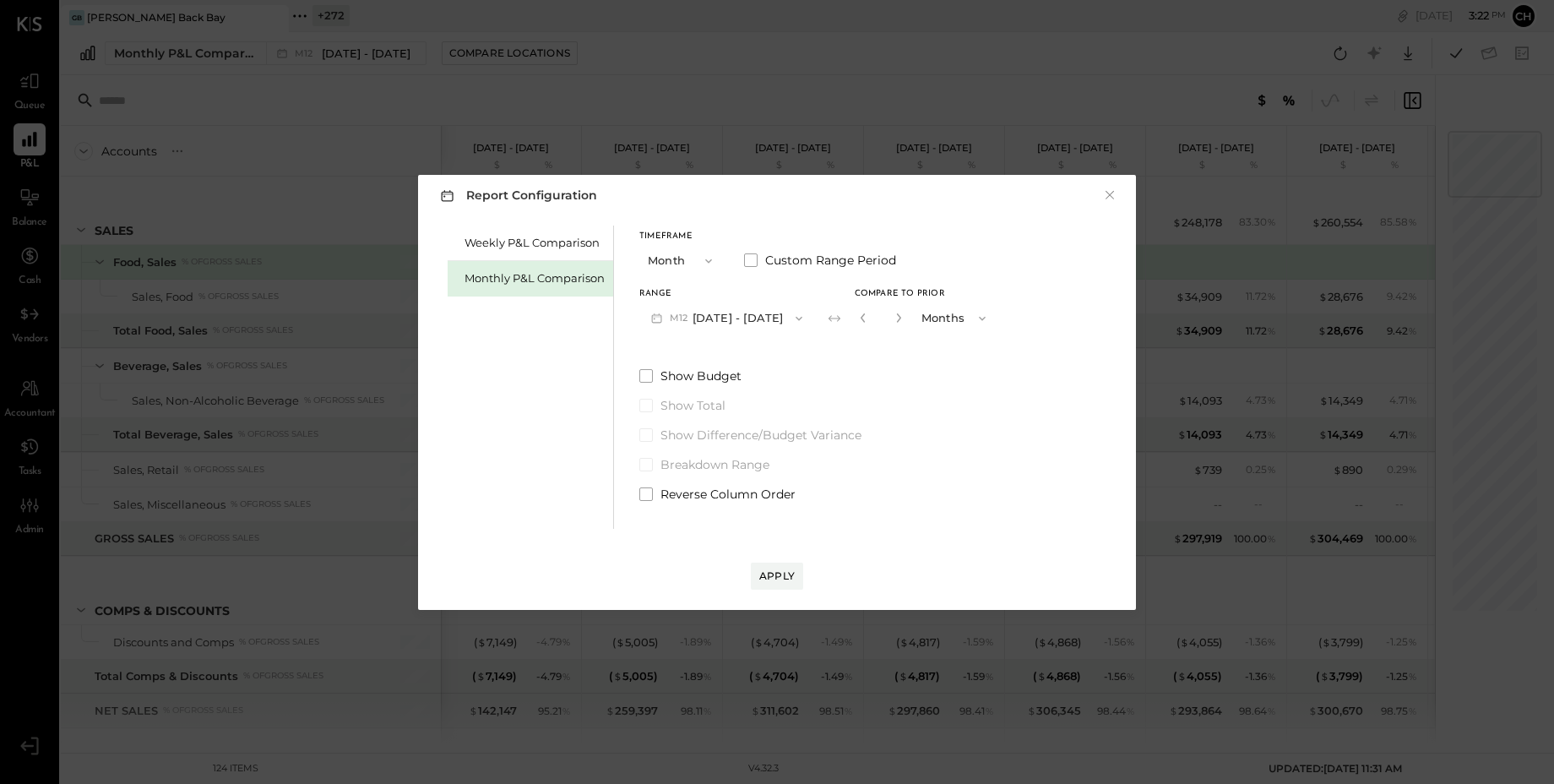
click at [718, 318] on button "M12 Dec 1 - 31, 2024" at bounding box center [727, 318] width 175 height 31
click at [729, 325] on span "Aug 1 - 31, 2025" at bounding box center [722, 319] width 80 height 15
click at [734, 319] on button "M08 Aug 1 - 31, 2025" at bounding box center [728, 318] width 178 height 31
click at [745, 355] on span "Jul 1 - 31, 2025" at bounding box center [722, 355] width 80 height 15
click at [789, 573] on div "Apply" at bounding box center [777, 575] width 35 height 15
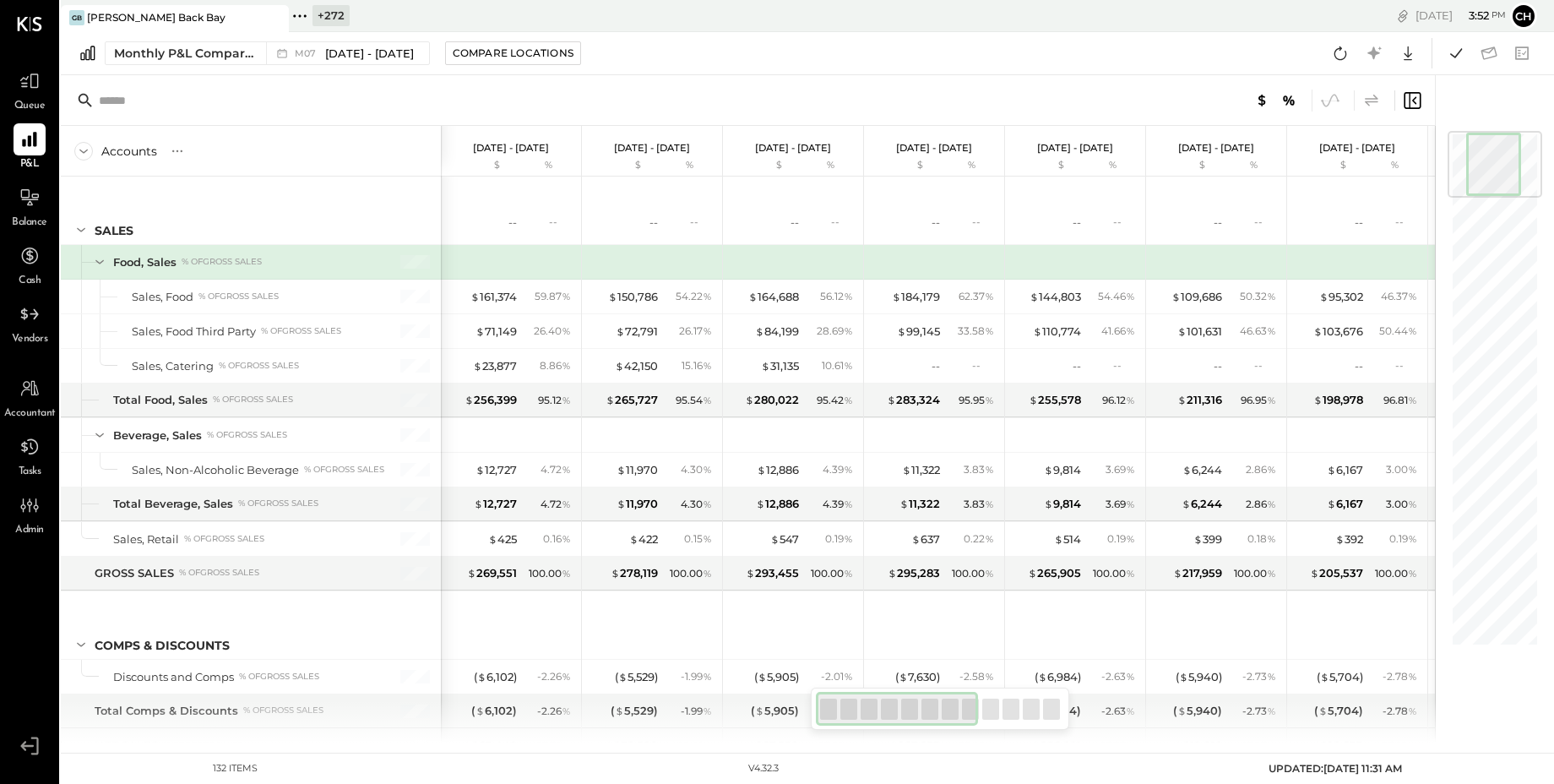
click at [1370, 98] on icon at bounding box center [1372, 100] width 14 height 12
click at [1373, 95] on icon at bounding box center [1373, 101] width 21 height 21
click at [279, 57] on icon at bounding box center [282, 53] width 17 height 17
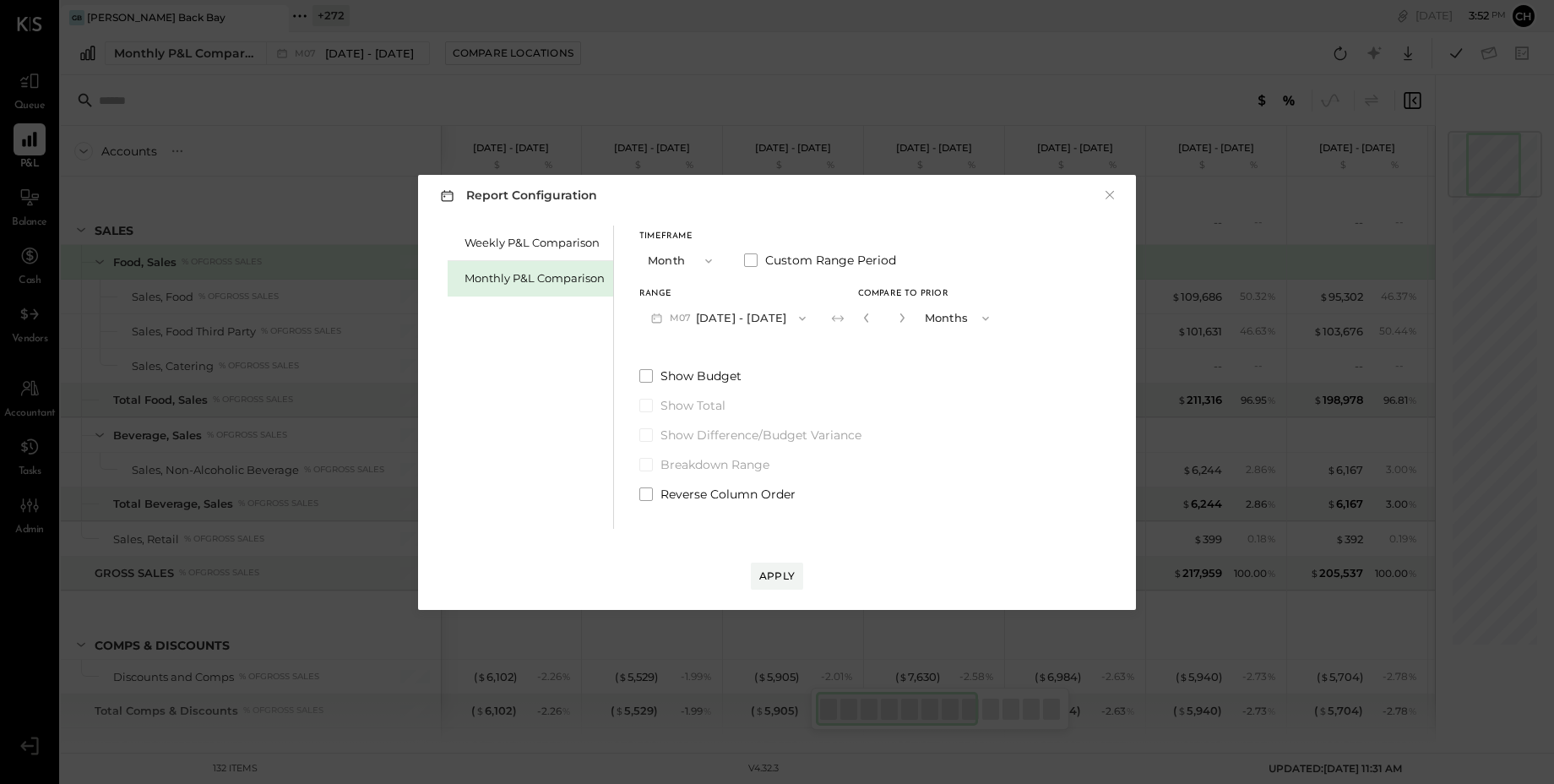
click at [740, 320] on button "M07 Jul 1 - 31, 2025" at bounding box center [728, 318] width 178 height 31
click at [740, 319] on span "Aug 1 - 31, 2025" at bounding box center [722, 319] width 80 height 15
click at [1115, 195] on button "×" at bounding box center [1110, 195] width 15 height 17
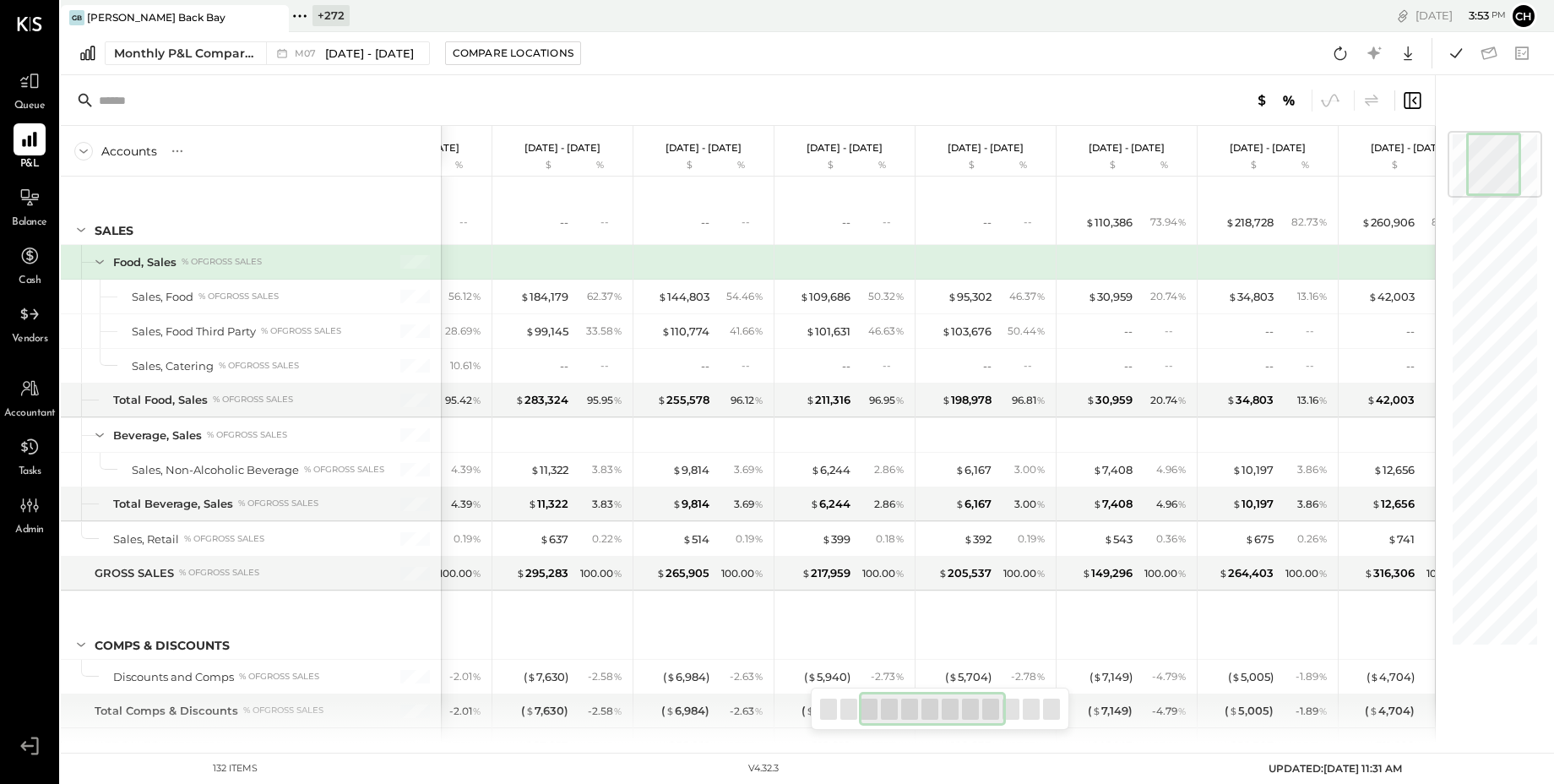
scroll to position [0, 240]
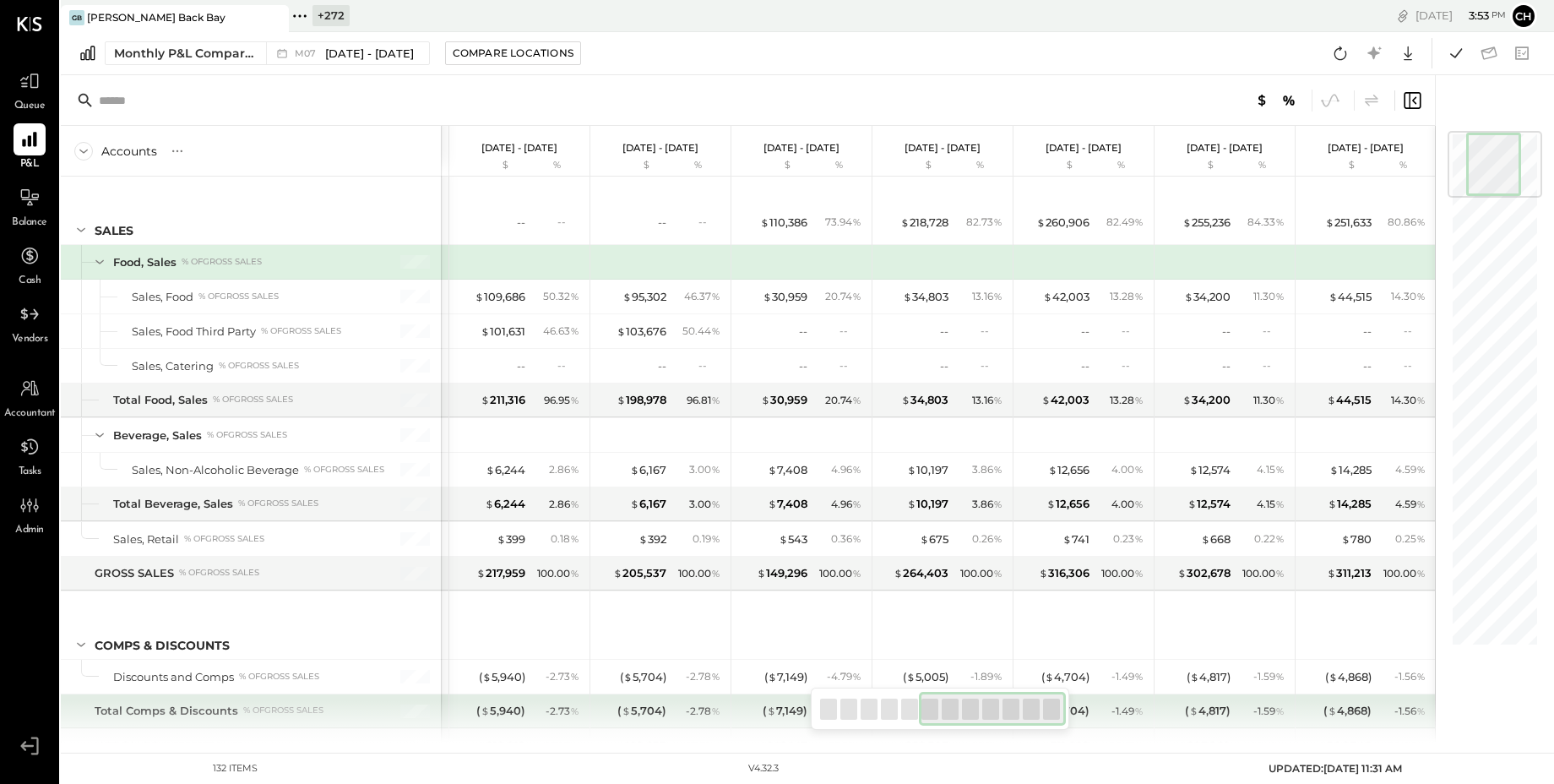
drag, startPoint x: 955, startPoint y: 704, endPoint x: 1153, endPoint y: 703, distance: 198.0
click at [1153, 703] on div "Accounts S % GL Jul 1 - 31, 2025 $ % Jun 1 - 30, 2025 $ % May 1 - 31, 2025 $ % …" at bounding box center [748, 408] width 1374 height 667
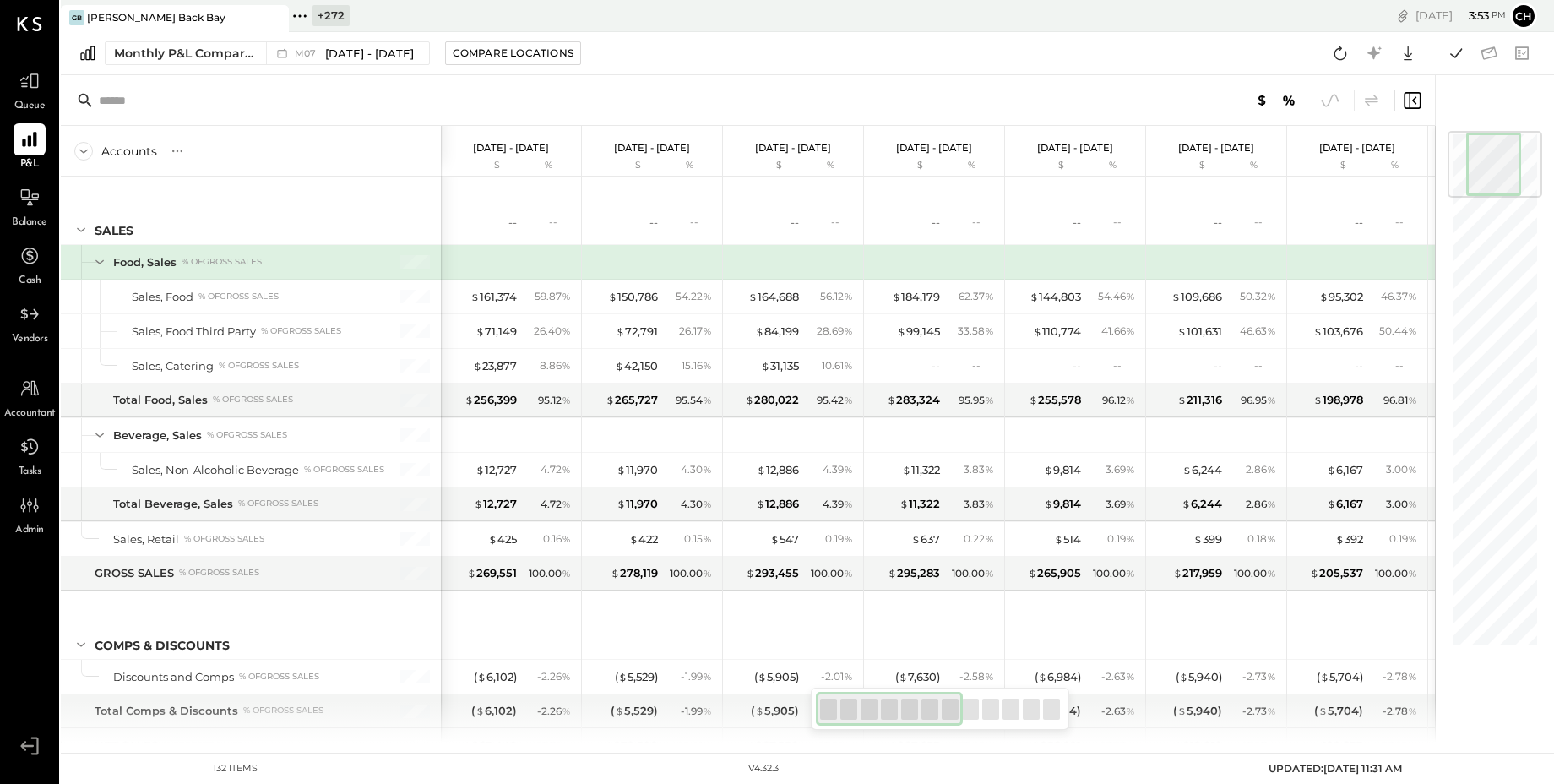
drag, startPoint x: 958, startPoint y: 714, endPoint x: 827, endPoint y: 690, distance: 133.2
click at [827, 690] on div at bounding box center [940, 708] width 259 height 42
click at [877, 701] on div at bounding box center [889, 708] width 147 height 34
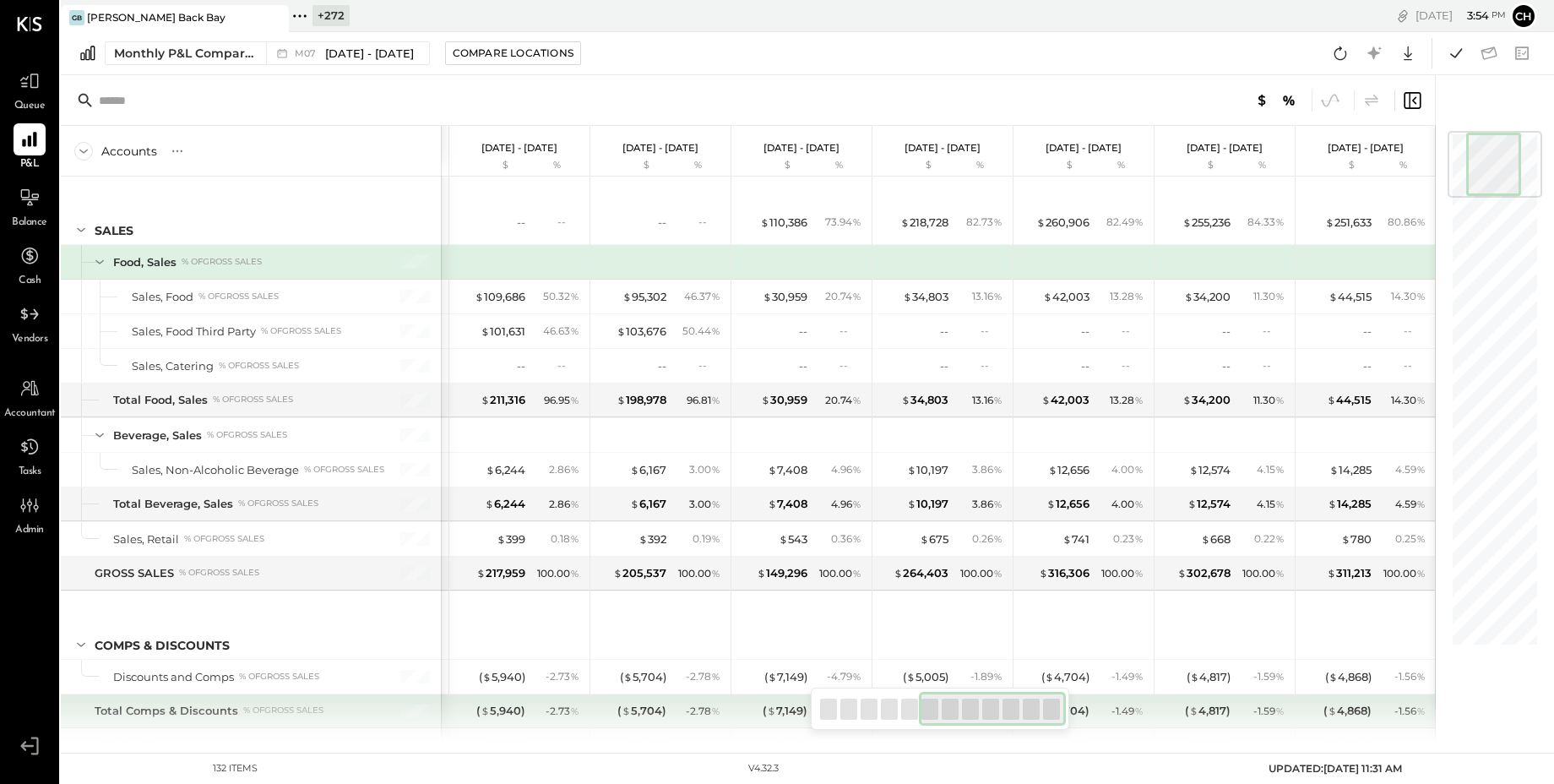
drag, startPoint x: 877, startPoint y: 701, endPoint x: 1103, endPoint y: 720, distance: 226.8
click at [1103, 720] on div "Accounts S % GL Jul 1 - 31, 2025 $ % Jun 1 - 30, 2025 $ % May 1 - 31, 2025 $ % …" at bounding box center [748, 408] width 1374 height 667
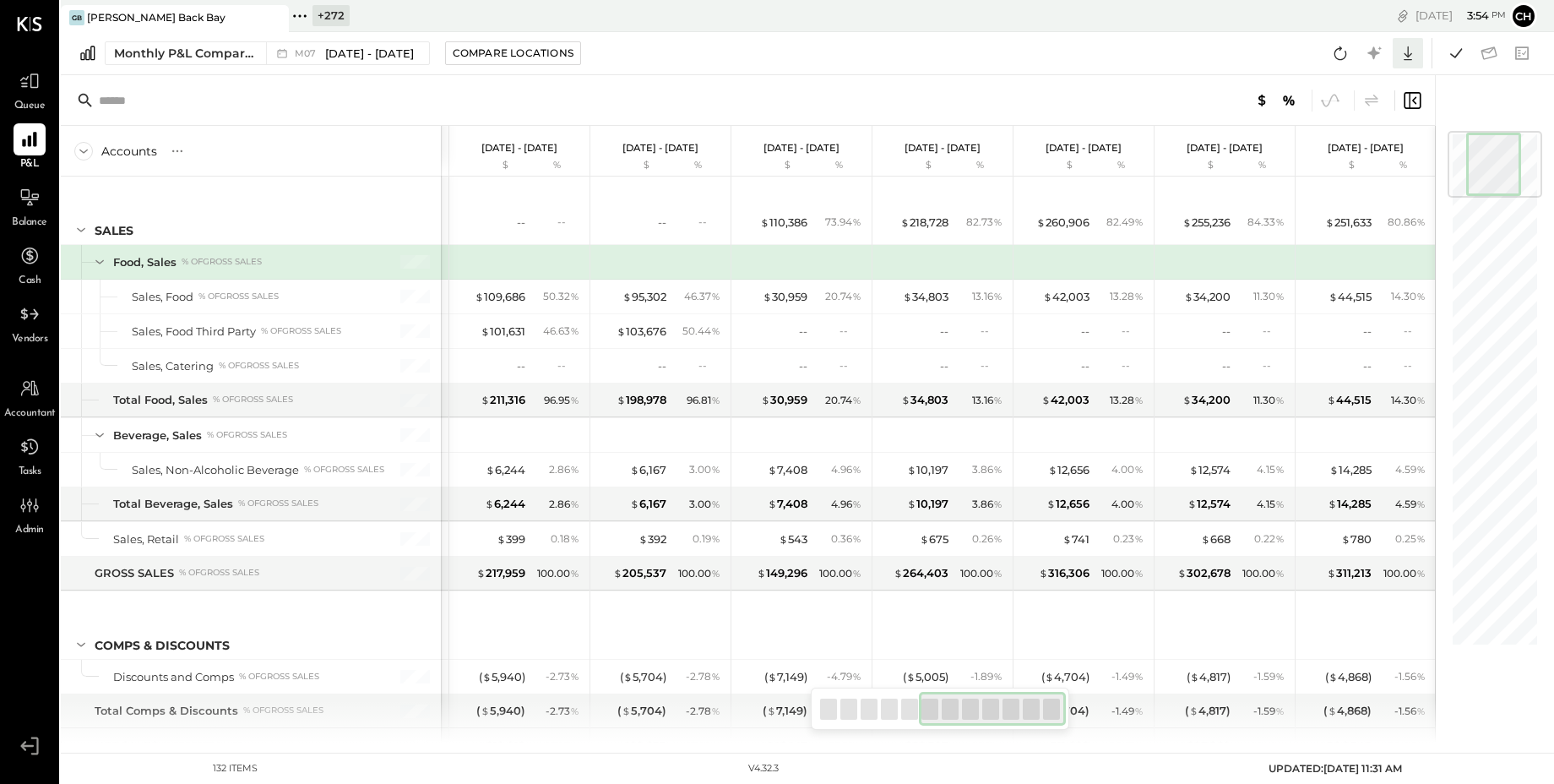
click at [1412, 46] on icon at bounding box center [1409, 53] width 22 height 22
click at [1379, 125] on div "Google Sheets" at bounding box center [1355, 116] width 135 height 35
click at [300, 14] on icon at bounding box center [300, 16] width 22 height 22
